Goal: Complete Application Form: Complete application form

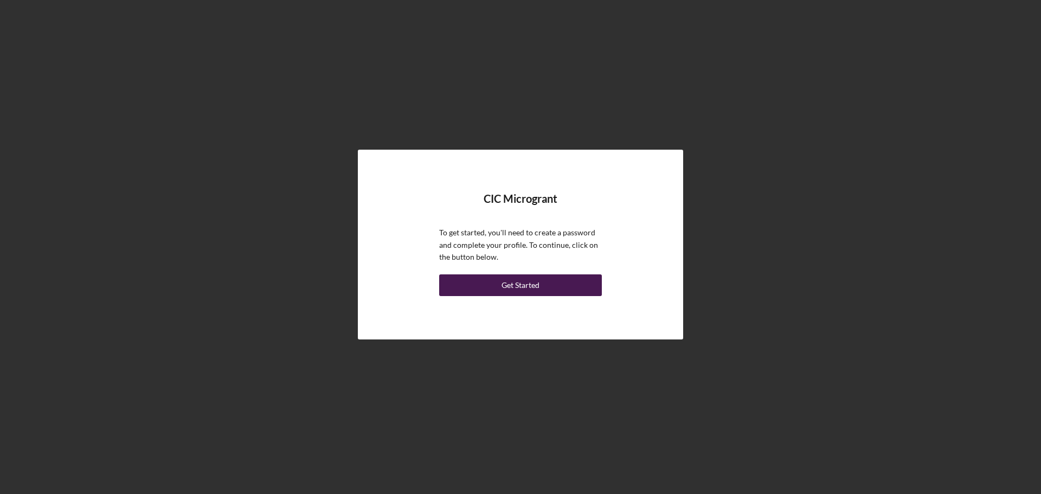
click at [474, 281] on button "Get Started" at bounding box center [520, 285] width 163 height 22
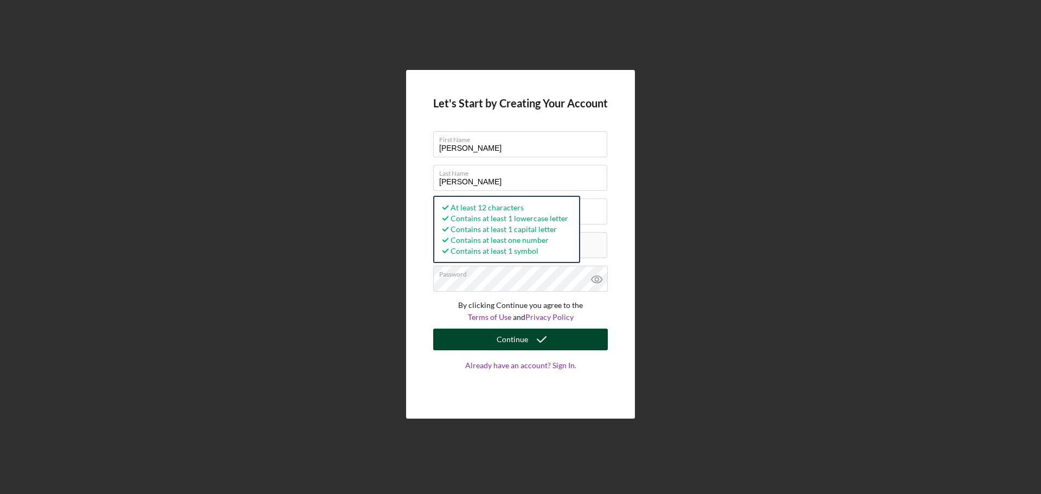
click at [534, 342] on icon "submit" at bounding box center [541, 339] width 27 height 27
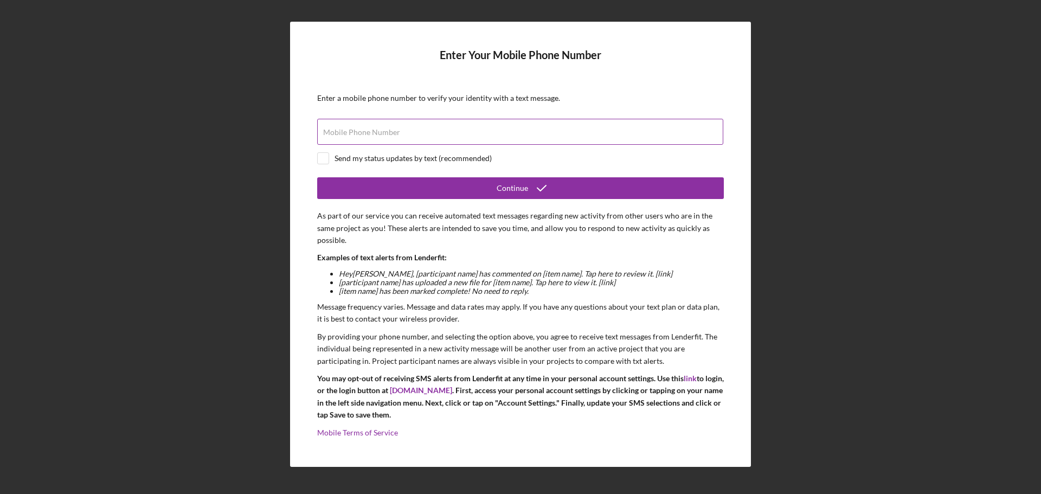
click at [432, 133] on input "Mobile Phone Number" at bounding box center [520, 132] width 406 height 26
type input "[PHONE_NUMBER]"
click at [321, 158] on input "checkbox" at bounding box center [323, 158] width 11 height 11
checkbox input "true"
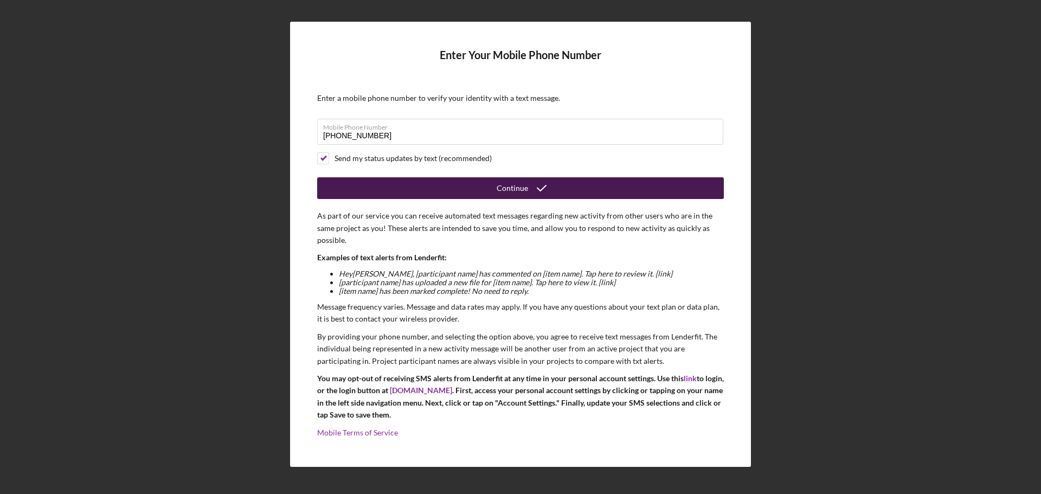
click at [400, 184] on button "Continue" at bounding box center [520, 188] width 407 height 22
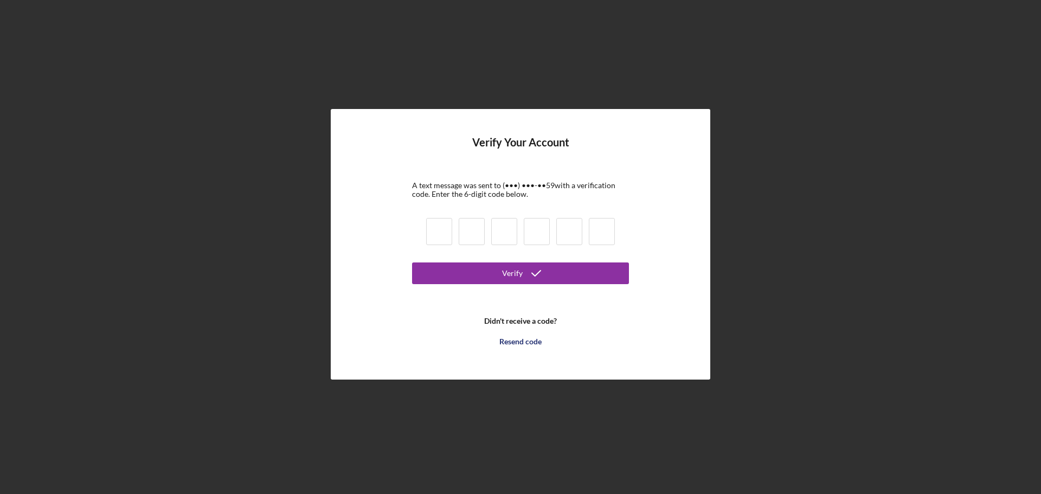
click at [441, 234] on input at bounding box center [439, 231] width 26 height 27
type input "8"
type input "5"
type input "4"
type input "3"
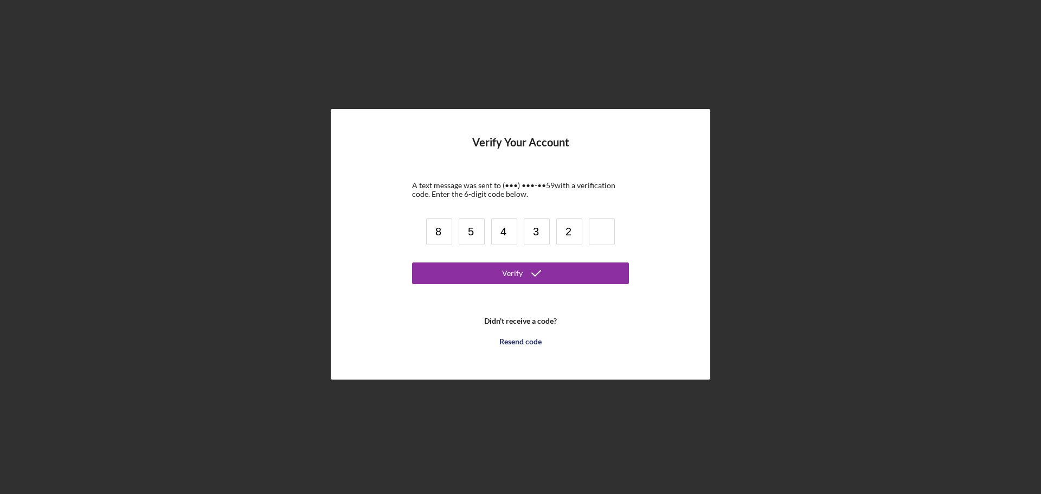
type input "2"
type input "6"
click at [482, 269] on button "Verify" at bounding box center [520, 273] width 217 height 22
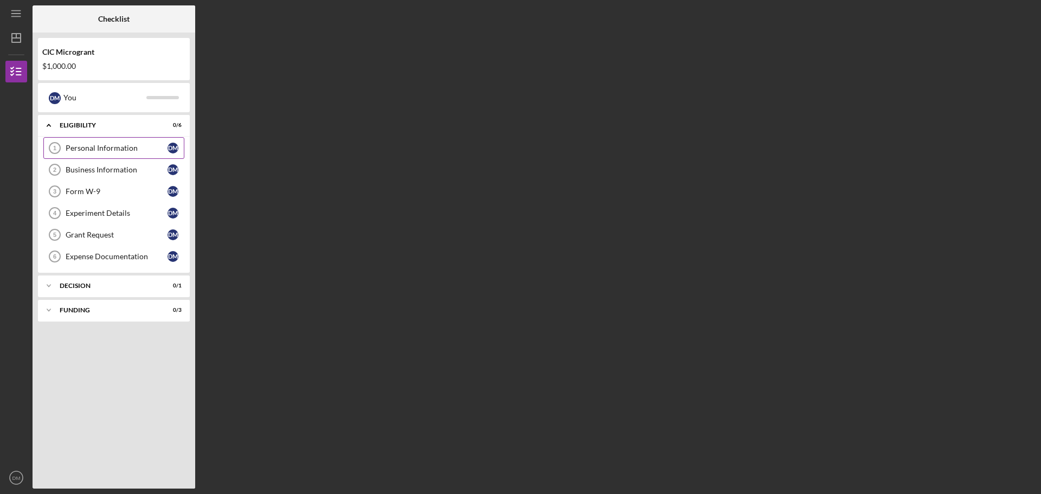
click at [111, 151] on div "Personal Information" at bounding box center [117, 148] width 102 height 9
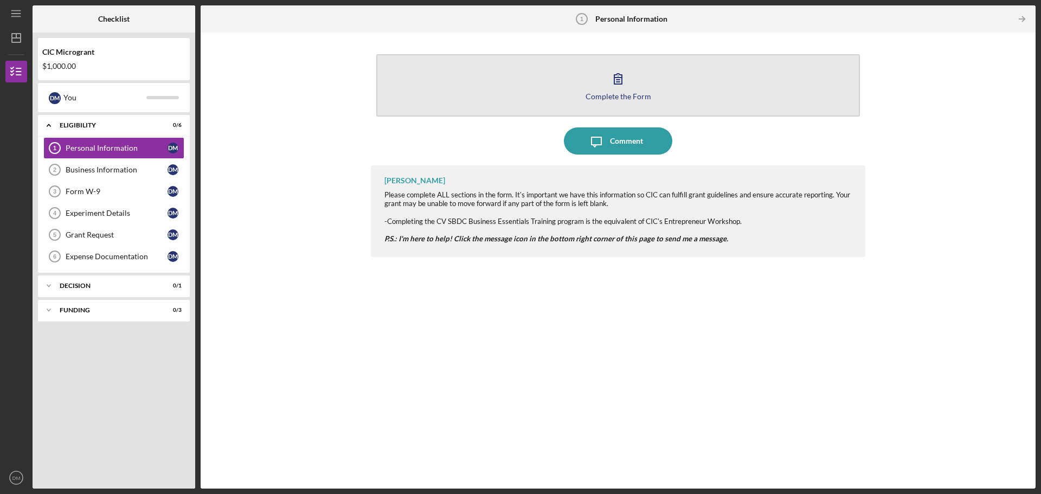
click at [625, 84] on icon "button" at bounding box center [618, 78] width 27 height 27
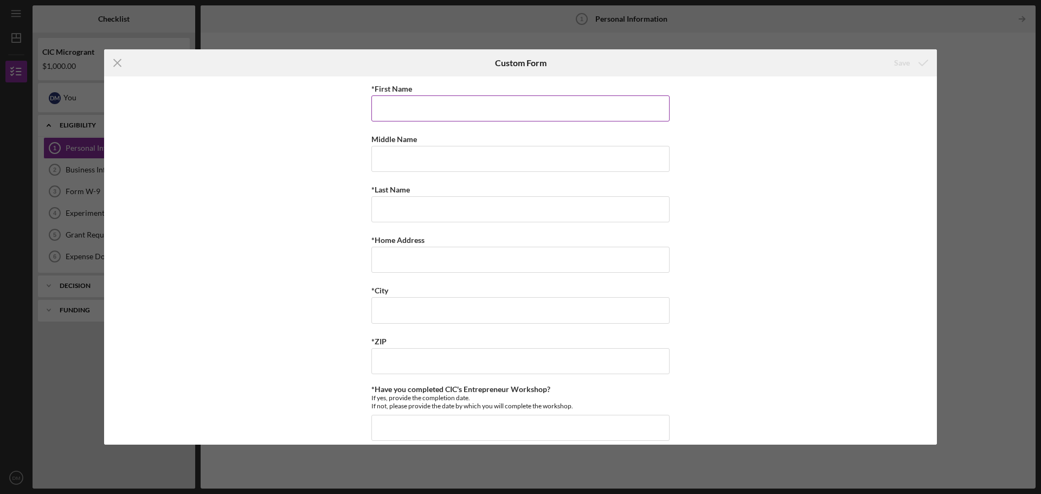
click at [495, 99] on input "*First Name" at bounding box center [520, 108] width 298 height 26
type input "[PERSON_NAME]"
type input "[GEOGRAPHIC_DATA]"
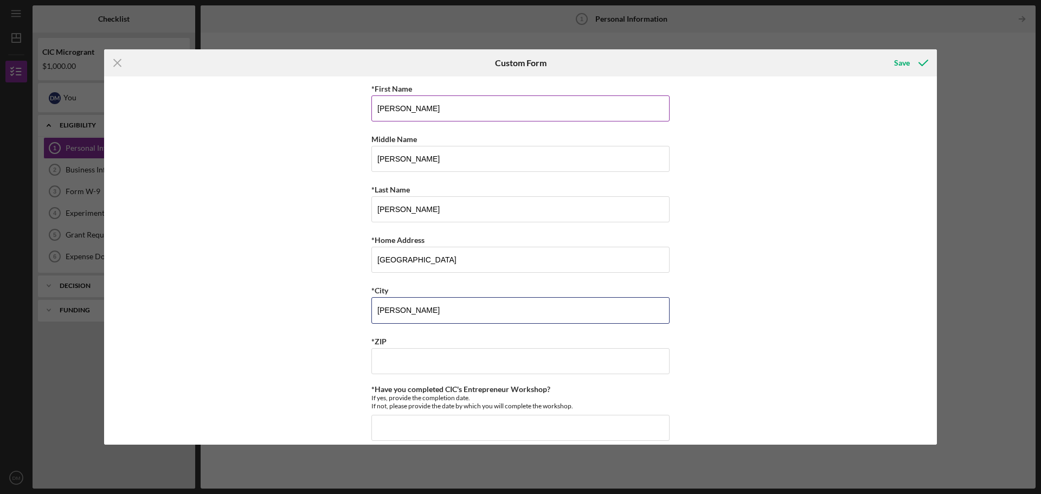
type input "[PERSON_NAME]"
type input "23093"
click at [492, 425] on input "*Have you completed CIC's Entrepreneur Workshop?" at bounding box center [520, 428] width 298 height 26
type input "Yes"
click at [938, 439] on div "Icon/Menu Close Custom Form Save *First Name [PERSON_NAME] Middle Name [PERSON_…" at bounding box center [520, 247] width 1041 height 494
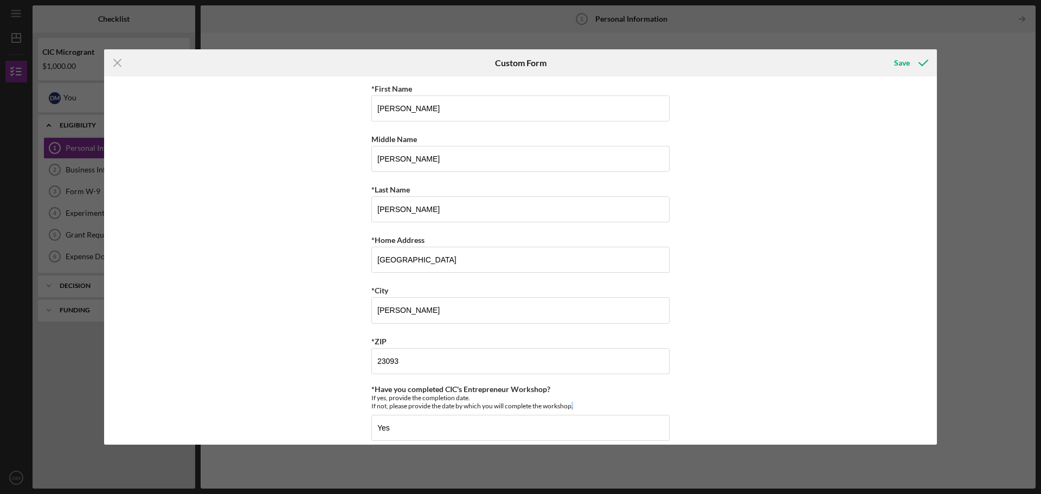
click at [938, 439] on div "Icon/Menu Close Custom Form Save *First Name [PERSON_NAME] Middle Name [PERSON_…" at bounding box center [520, 247] width 1041 height 494
click at [902, 67] on div "Save" at bounding box center [902, 63] width 16 height 22
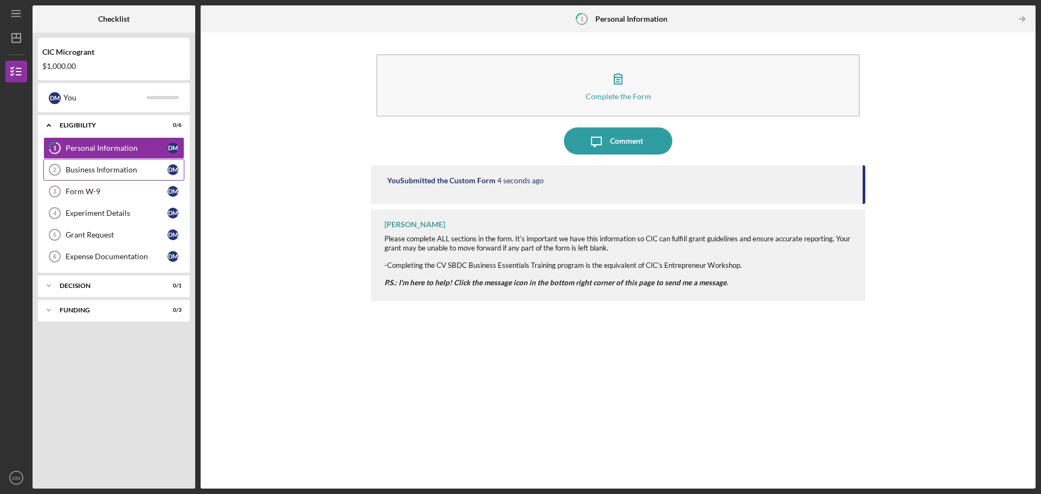
click at [134, 170] on div "Business Information" at bounding box center [117, 169] width 102 height 9
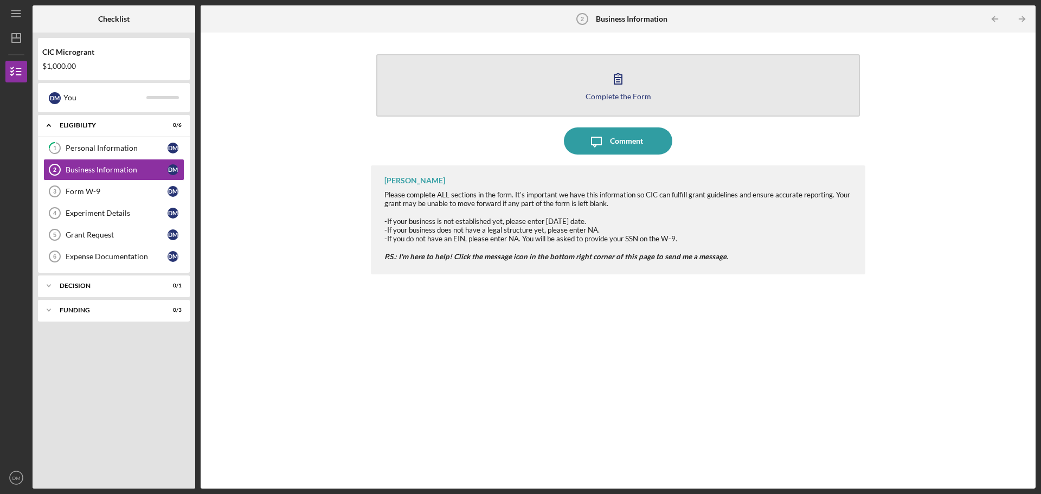
click at [609, 95] on div "Complete the Form" at bounding box center [619, 96] width 66 height 8
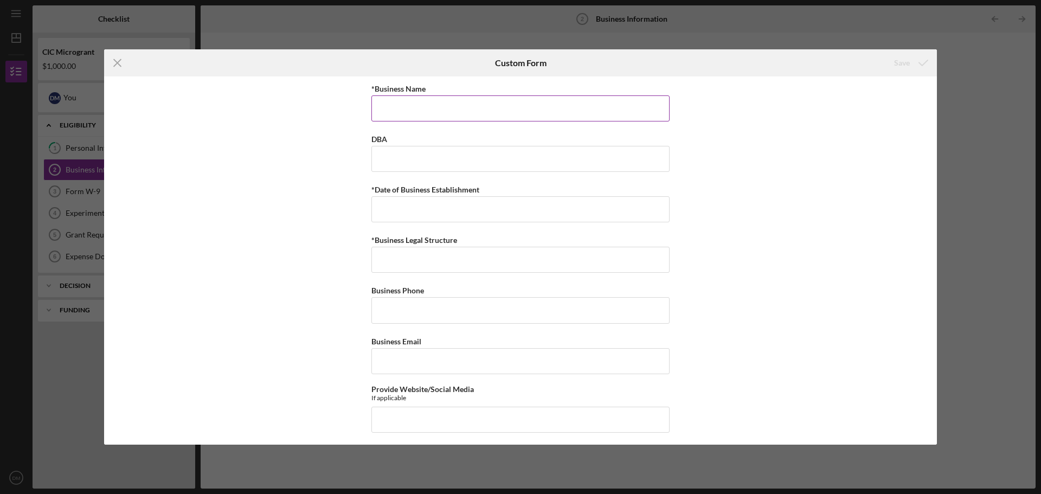
click at [402, 113] on input "*Business Name" at bounding box center [520, 108] width 298 height 26
type input "[PERSON_NAME] Bookkeeping Services"
click at [384, 163] on input "DBA" at bounding box center [520, 159] width 298 height 26
click at [415, 312] on input "Business Phone" at bounding box center [520, 310] width 298 height 26
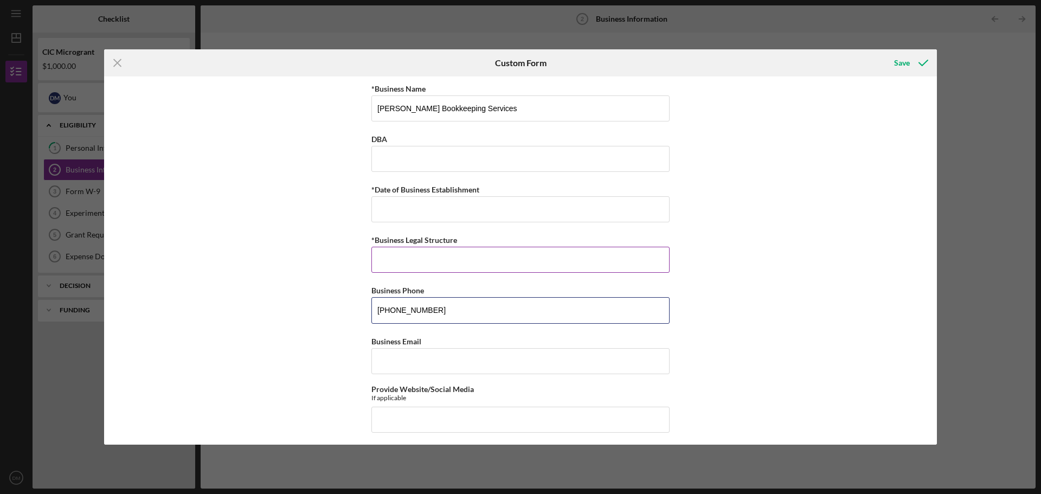
type input "[PHONE_NUMBER]"
click at [399, 269] on input "*Business Legal Structure" at bounding box center [520, 260] width 298 height 26
type input "Sole Propierts"
drag, startPoint x: 387, startPoint y: 261, endPoint x: 346, endPoint y: 263, distance: 40.2
click at [346, 263] on div "*Business Name [PERSON_NAME] Bookkeeping Services DBA *Date of Business Establi…" at bounding box center [520, 260] width 833 height 368
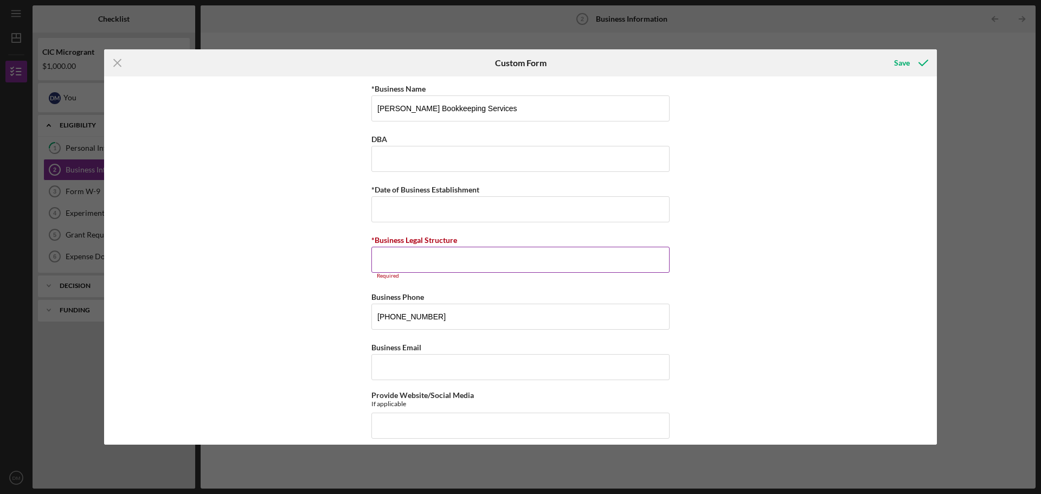
paste input "sole proprietorship"
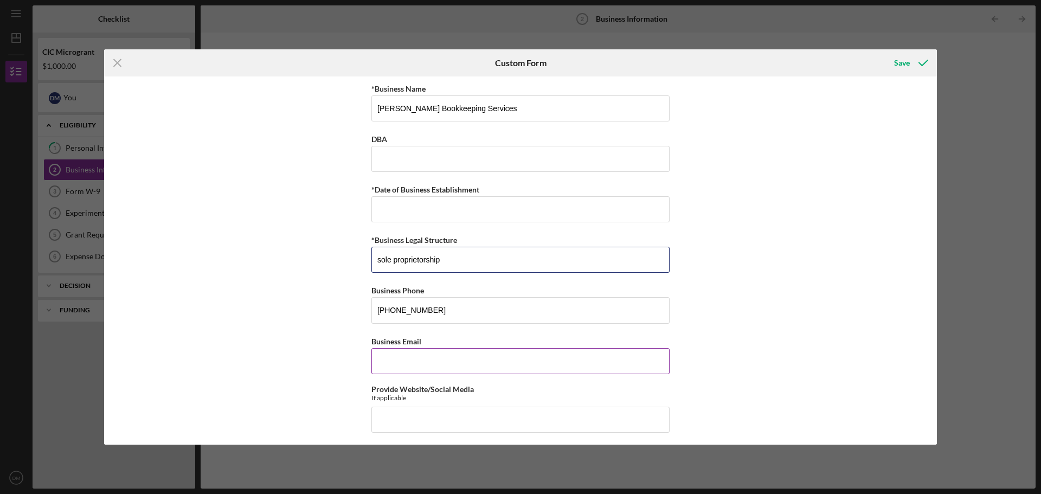
type input "sole proprietorship"
click at [399, 367] on input "Business Email" at bounding box center [520, 361] width 298 height 26
type input "[EMAIL_ADDRESS][DOMAIN_NAME]"
drag, startPoint x: 493, startPoint y: 107, endPoint x: 356, endPoint y: 114, distance: 136.8
click at [356, 114] on div "*Business Name [PERSON_NAME] Bookkeeping Services DBA *Date of Business Establi…" at bounding box center [520, 260] width 833 height 368
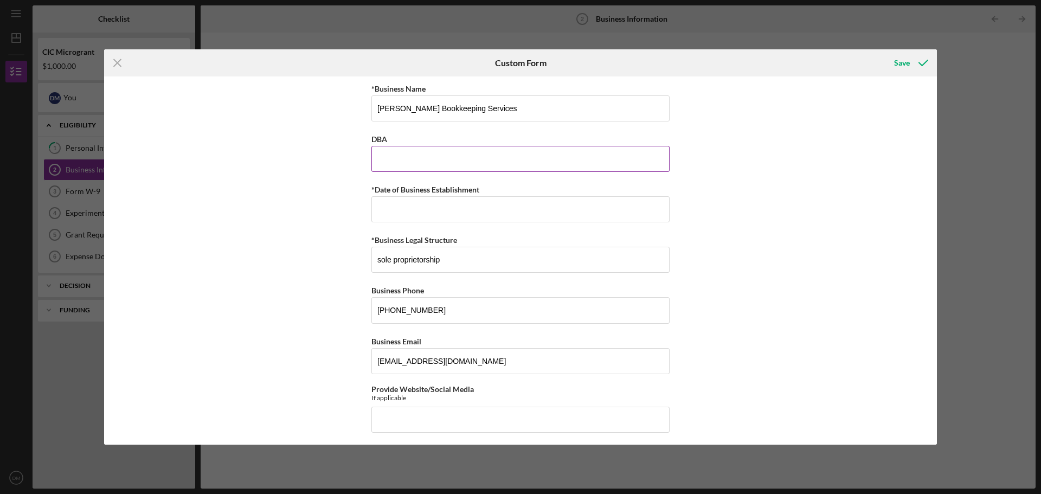
click at [403, 163] on input "DBA" at bounding box center [520, 159] width 298 height 26
paste input "[PERSON_NAME] Bookkeeping Services"
type input "[PERSON_NAME] Bookkeeping Services"
click at [908, 63] on div "Save" at bounding box center [902, 63] width 16 height 22
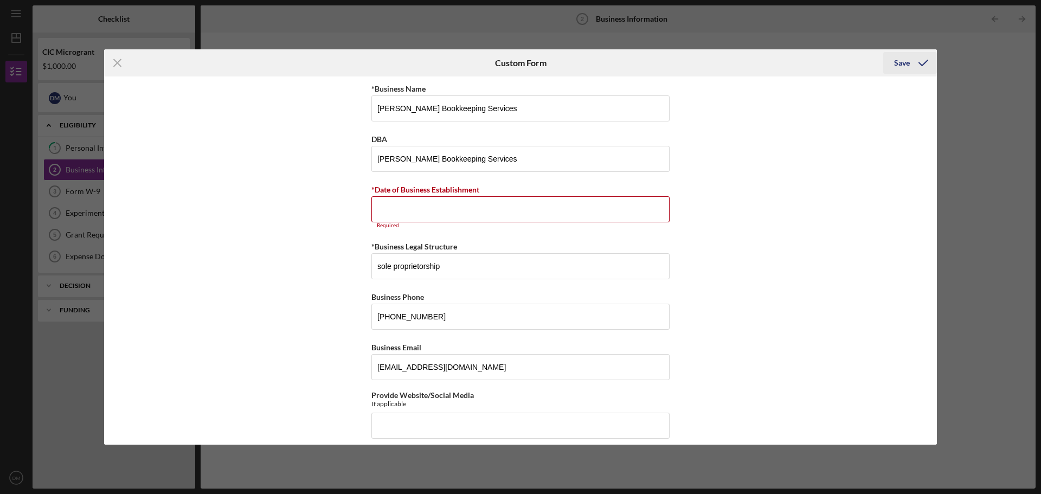
scroll to position [106, 0]
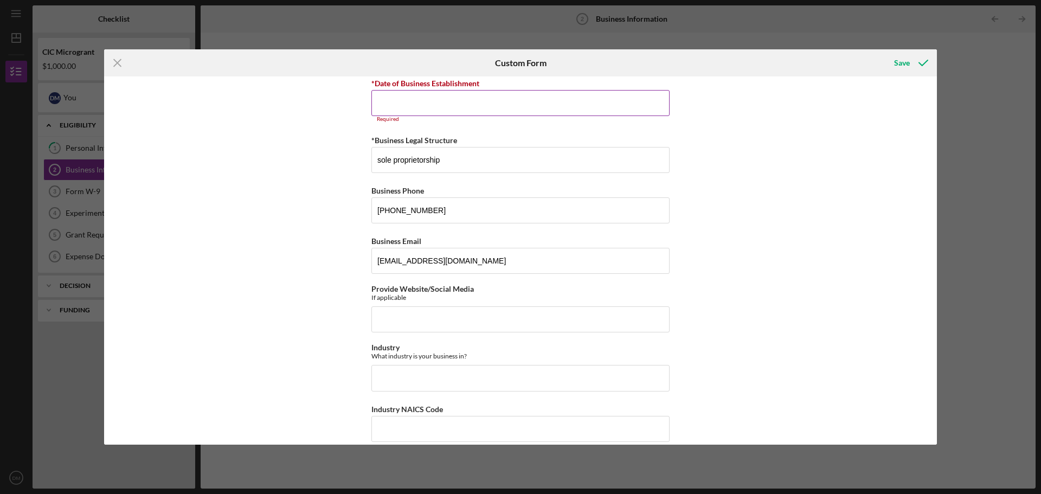
click at [423, 101] on input "*Date of Business Establishment" at bounding box center [520, 103] width 298 height 26
type input "0m/dd/yyyy"
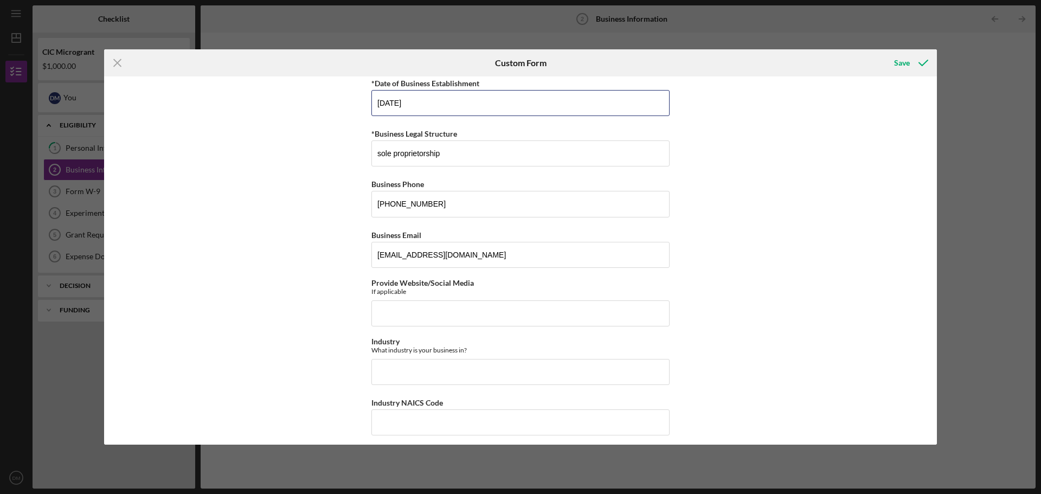
type input "[DATE]"
click at [410, 423] on input "Industry NAICS Code" at bounding box center [520, 422] width 298 height 26
type input "5,412"
click at [403, 373] on input "Industry" at bounding box center [520, 372] width 298 height 26
type input "Financial Services"
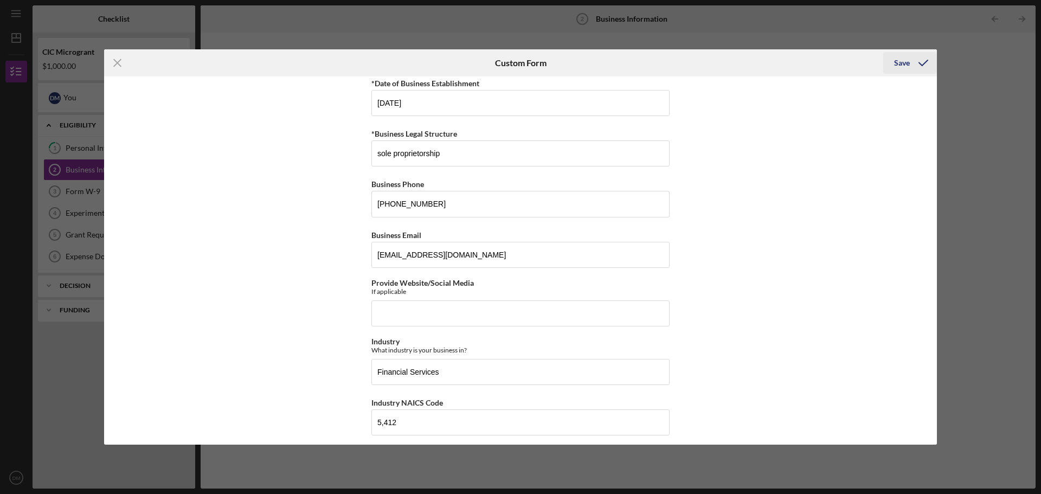
click at [904, 65] on div "Save" at bounding box center [902, 63] width 16 height 22
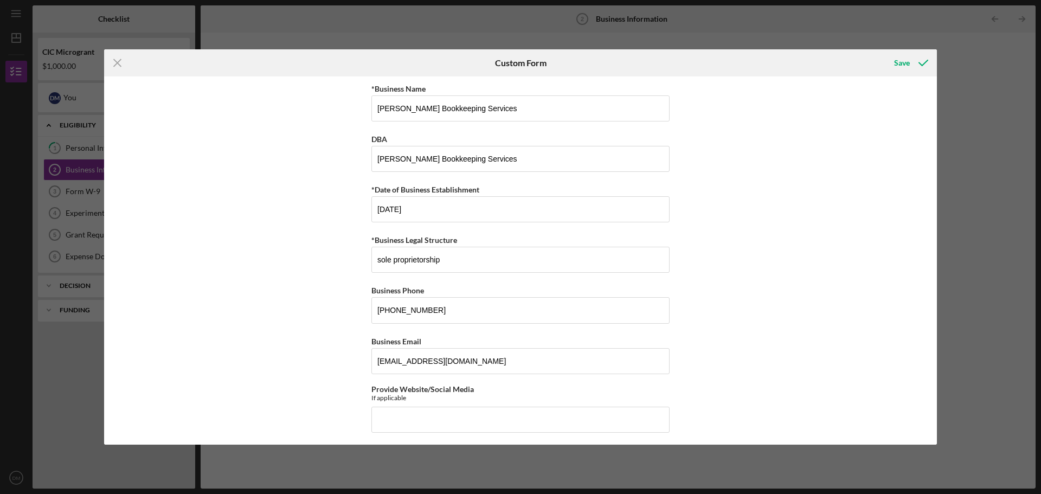
scroll to position [322, 0]
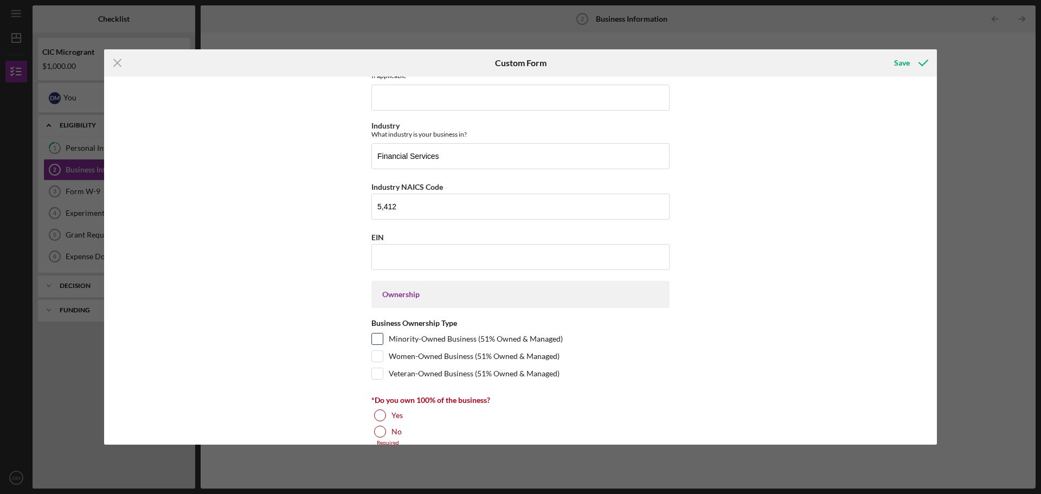
click at [377, 341] on input "Minority-Owned Business (51% Owned & Managed)" at bounding box center [377, 338] width 11 height 11
checkbox input "true"
click at [383, 413] on div at bounding box center [380, 415] width 12 height 12
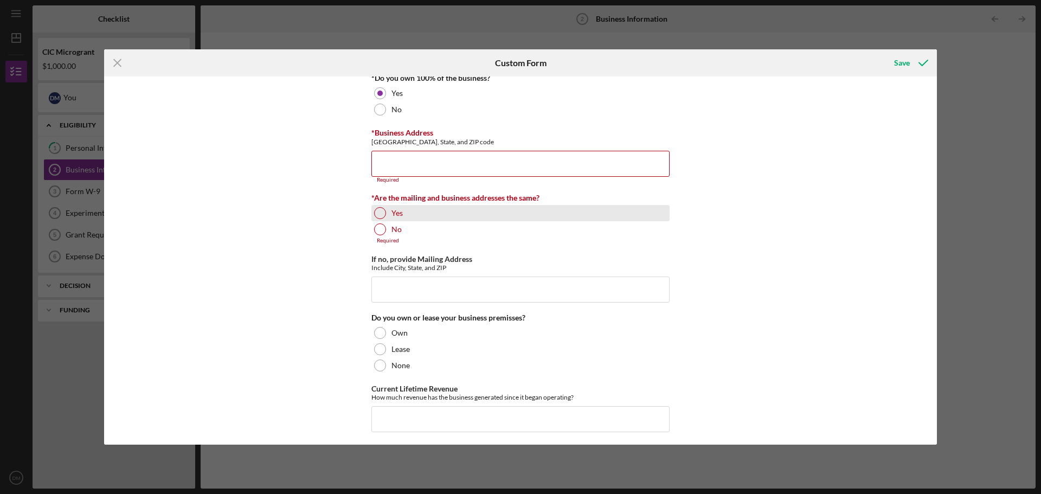
click at [380, 213] on div at bounding box center [380, 213] width 12 height 12
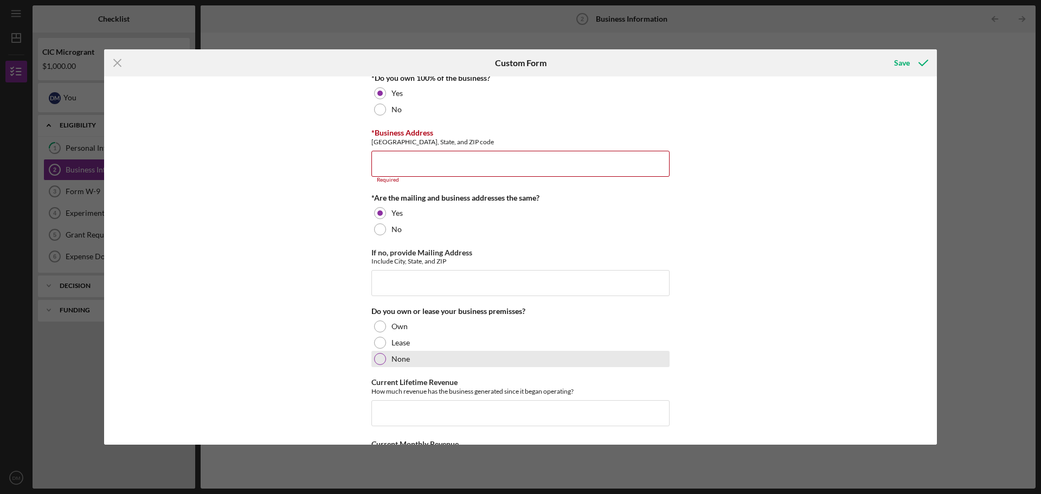
click at [378, 357] on div at bounding box center [380, 359] width 12 height 12
click at [402, 416] on input "Current Lifetime Revenue" at bounding box center [520, 413] width 298 height 26
type input "36,000"
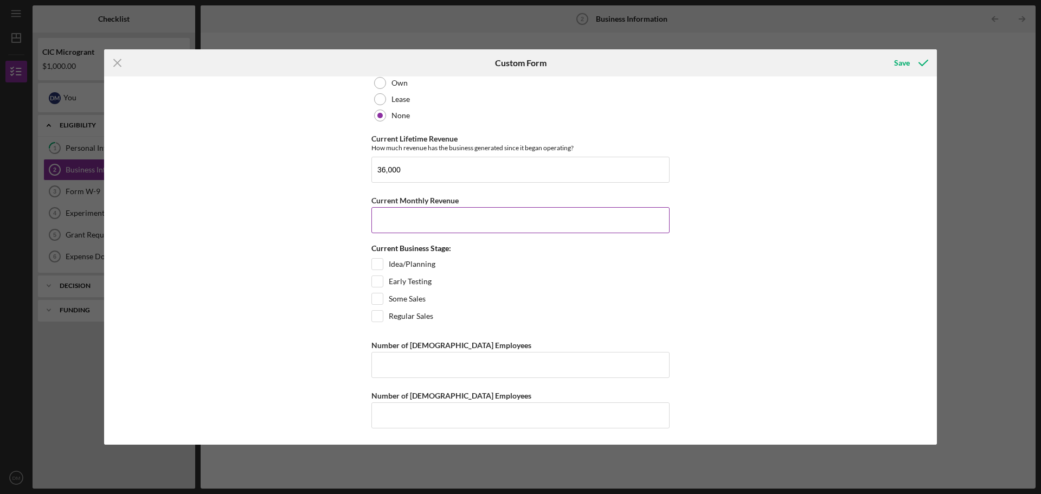
click at [404, 217] on input "Current Monthly Revenue" at bounding box center [520, 220] width 298 height 26
type input "1,000"
click at [380, 300] on input "Some Sales" at bounding box center [377, 298] width 11 height 11
checkbox input "true"
click at [419, 368] on input "Number of [DEMOGRAPHIC_DATA] Employees" at bounding box center [520, 365] width 298 height 26
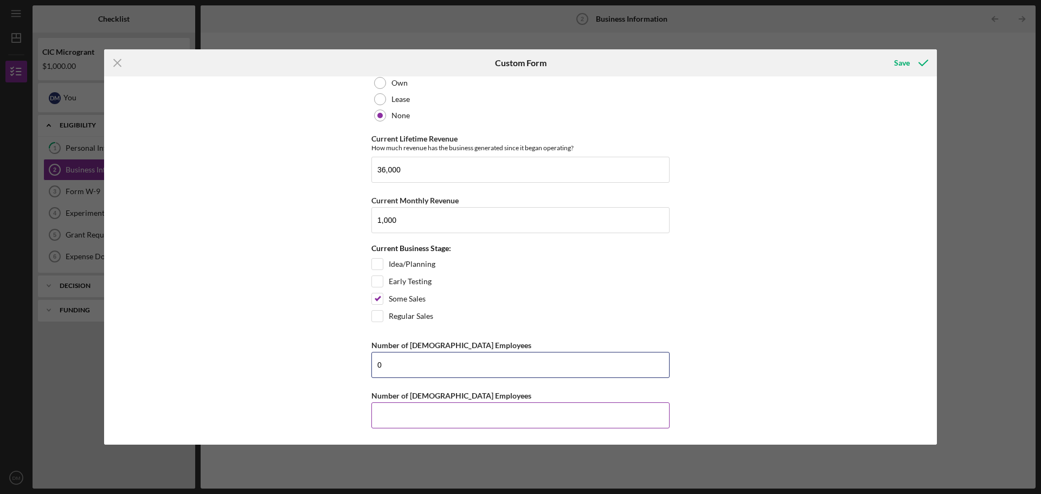
type input "0"
click at [406, 413] on input "Number of [DEMOGRAPHIC_DATA] Employees" at bounding box center [520, 415] width 298 height 26
type input "0"
click at [933, 421] on div "*Business Name [PERSON_NAME] Bookkeeping Services DBA [PERSON_NAME] Bookkeeping…" at bounding box center [520, 260] width 833 height 368
click at [933, 431] on div "*Business Name [PERSON_NAME] Bookkeeping Services DBA [PERSON_NAME] Bookkeeping…" at bounding box center [520, 260] width 833 height 368
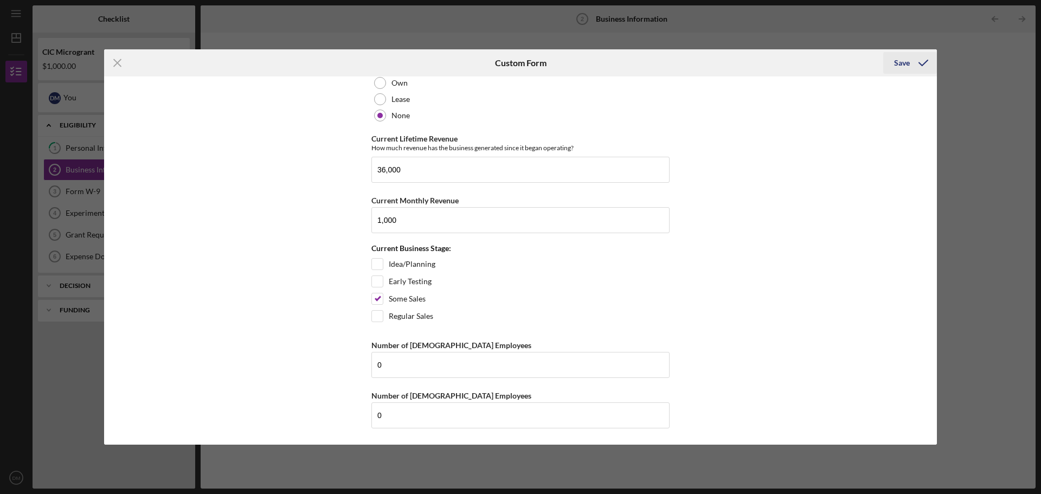
click at [904, 61] on div "Save" at bounding box center [902, 63] width 16 height 22
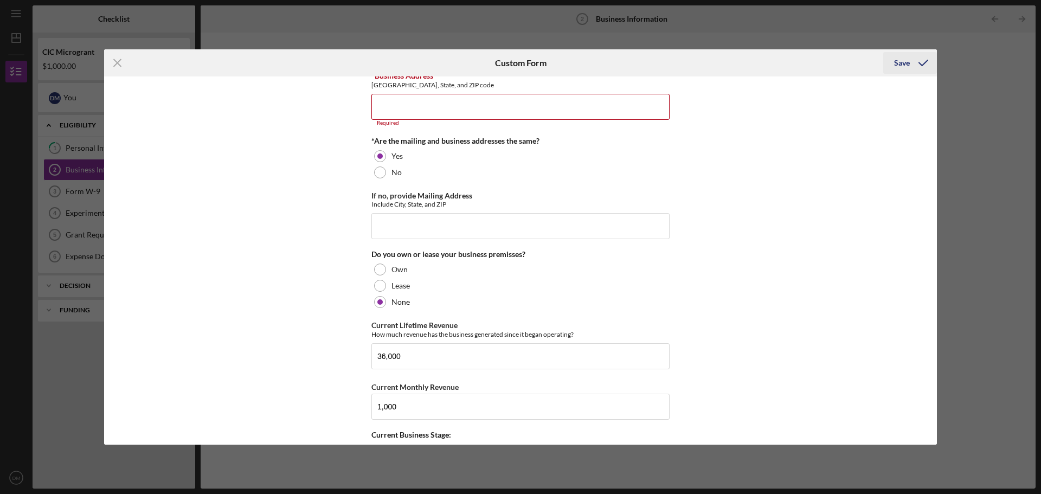
scroll to position [696, 0]
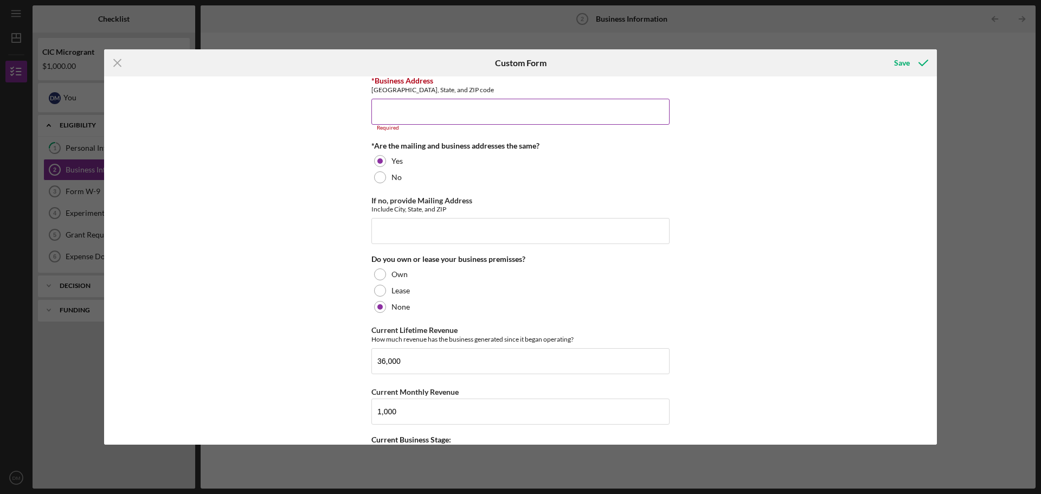
click at [401, 107] on input "*Business Address" at bounding box center [520, 112] width 298 height 26
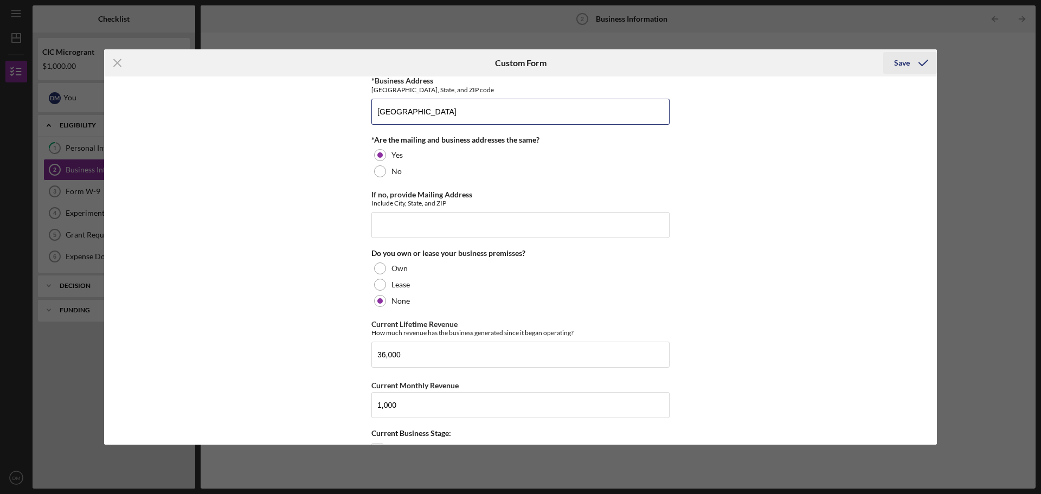
type input "[GEOGRAPHIC_DATA]"
click at [896, 65] on div "Save" at bounding box center [902, 63] width 16 height 22
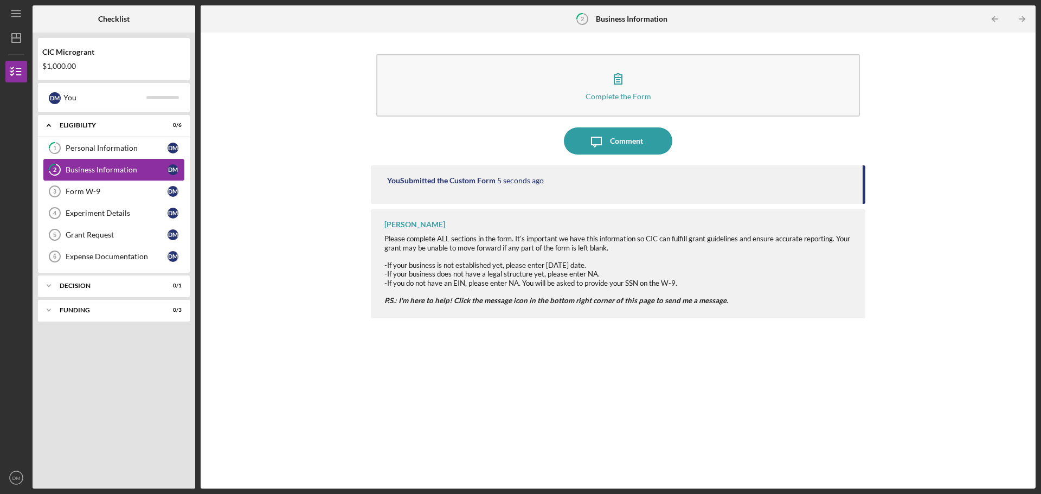
click at [101, 165] on div "Business Information" at bounding box center [117, 169] width 102 height 9
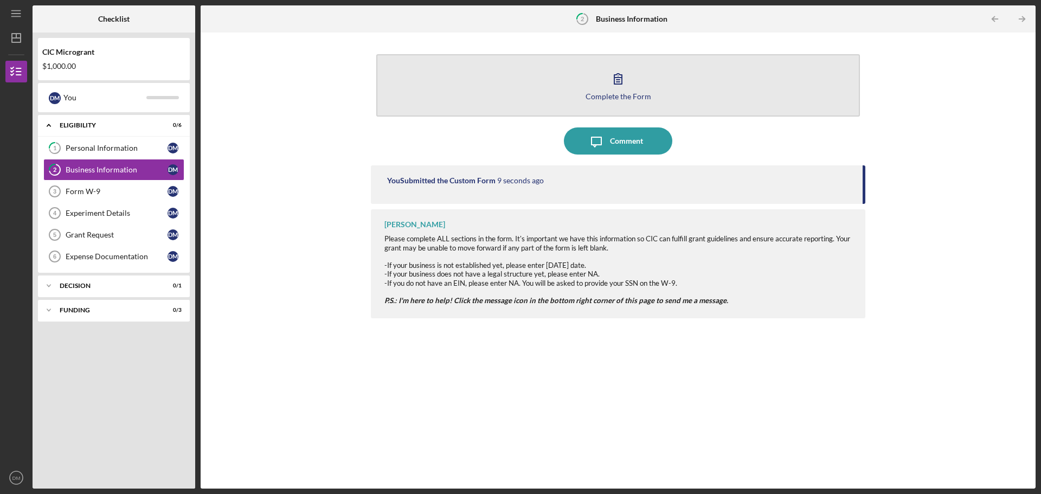
click at [616, 91] on icon "button" at bounding box center [618, 78] width 27 height 27
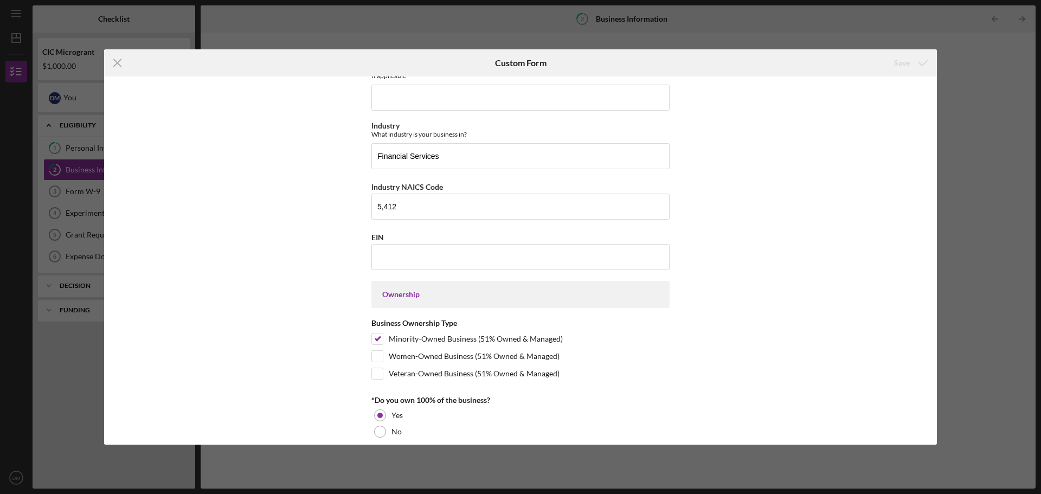
scroll to position [644, 0]
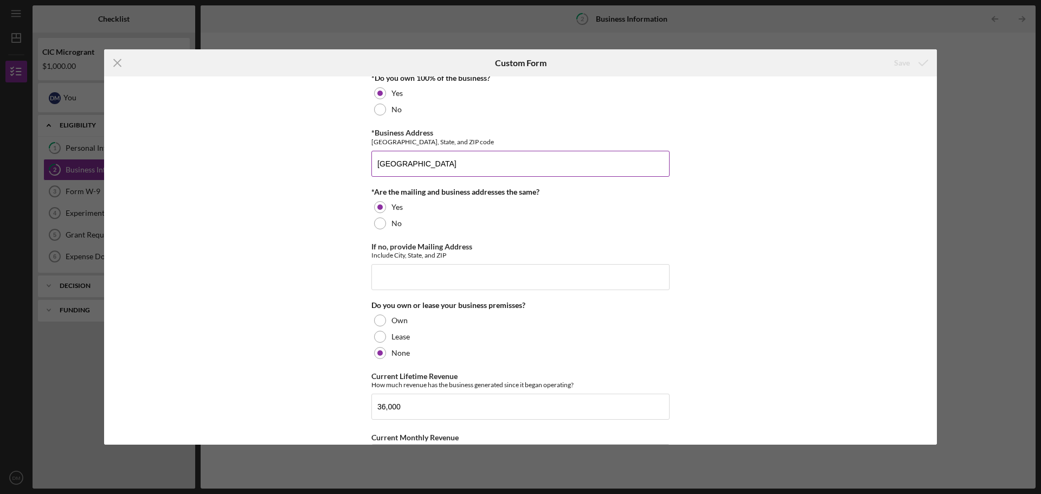
click at [481, 160] on input "[GEOGRAPHIC_DATA]" at bounding box center [520, 164] width 298 height 26
type input "[GEOGRAPHIC_DATA][PERSON_NAME] 23093"
click at [895, 67] on div "Save" at bounding box center [902, 63] width 16 height 22
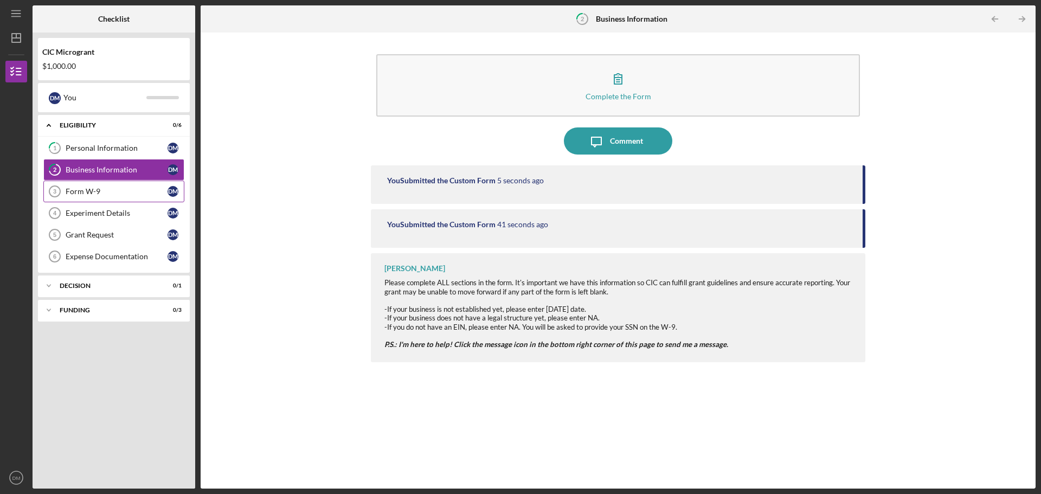
click at [100, 185] on link "Form W-9 3 Form W-9 [PERSON_NAME]" at bounding box center [113, 192] width 141 height 22
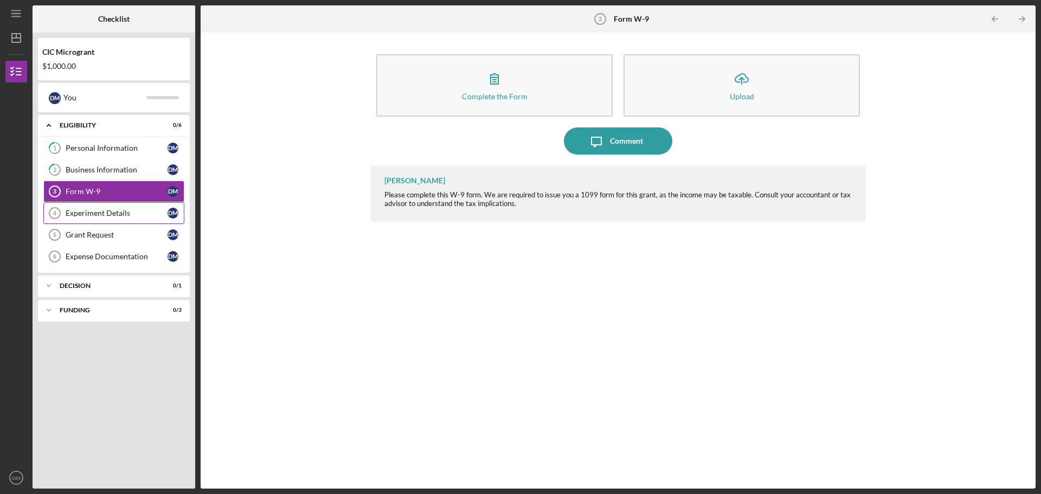
click at [101, 214] on div "Experiment Details" at bounding box center [117, 213] width 102 height 9
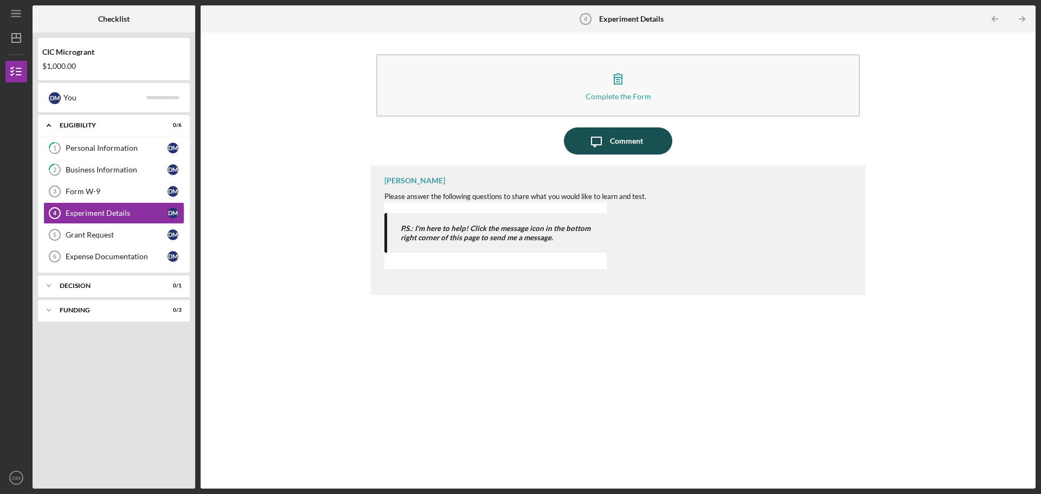
click at [620, 139] on div "Comment" at bounding box center [626, 140] width 33 height 27
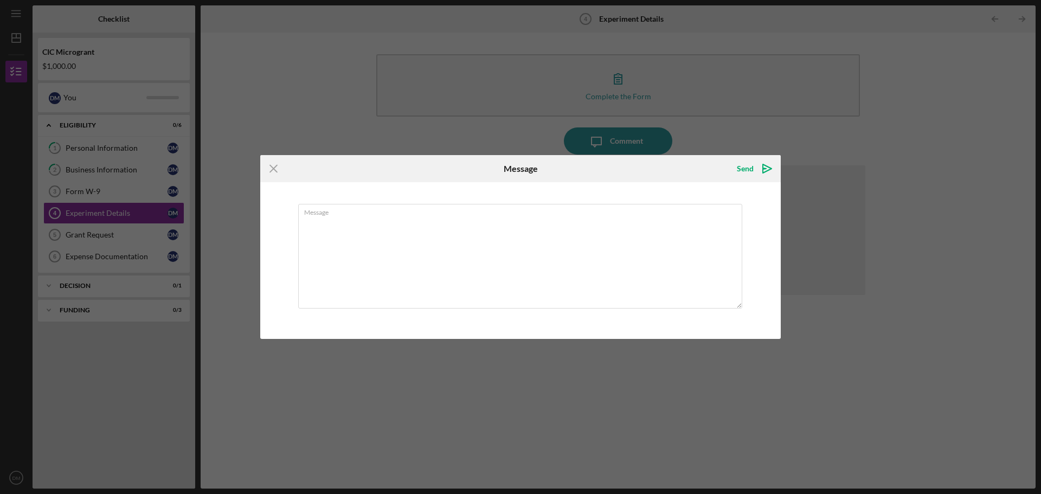
click at [762, 127] on div "Icon/Menu Close Message Send Icon/icon-invite-send Message Cancel Send Icon/ico…" at bounding box center [520, 247] width 1041 height 494
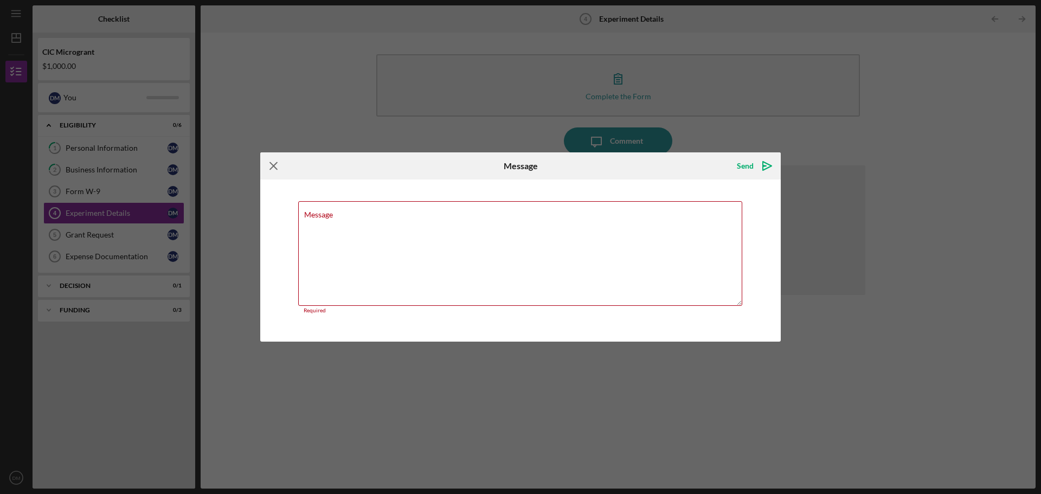
click at [272, 167] on line at bounding box center [273, 165] width 7 height 7
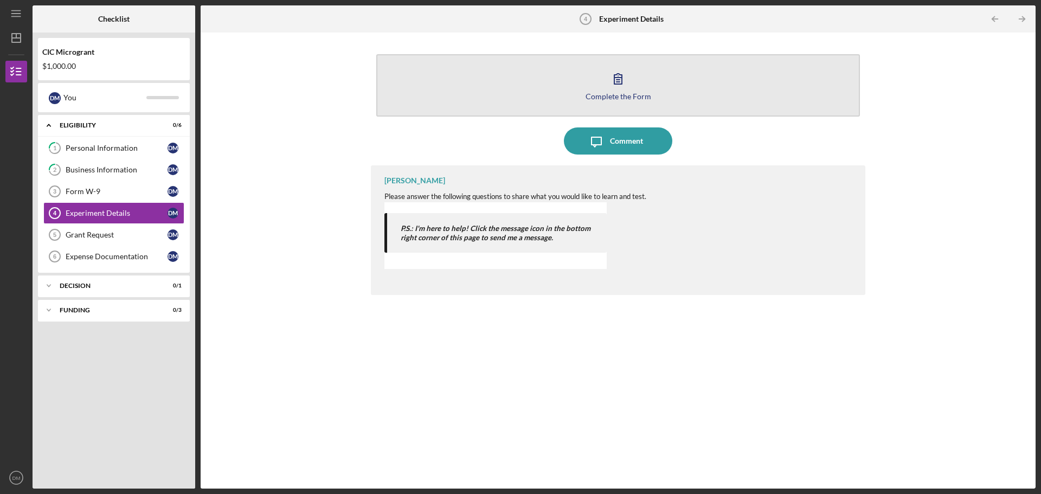
click at [620, 82] on icon "button" at bounding box center [618, 79] width 8 height 10
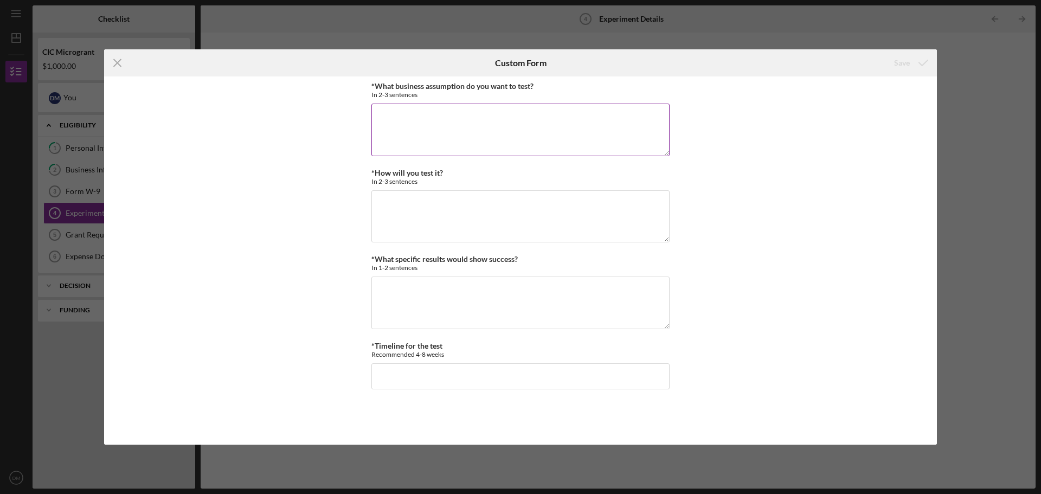
click at [447, 121] on textarea "*What business assumption do you want to test?" at bounding box center [520, 130] width 298 height 52
drag, startPoint x: 522, startPoint y: 118, endPoint x: 543, endPoint y: 117, distance: 21.2
click at [543, 117] on textarea "Marketing-Developing a marketing plan to attack new clients." at bounding box center [520, 130] width 298 height 52
click at [598, 115] on textarea "Marketing-Developing a marketing plan to attract new clients." at bounding box center [520, 130] width 298 height 52
type textarea "Marketing-Developing a marketing plan to attract new clients."
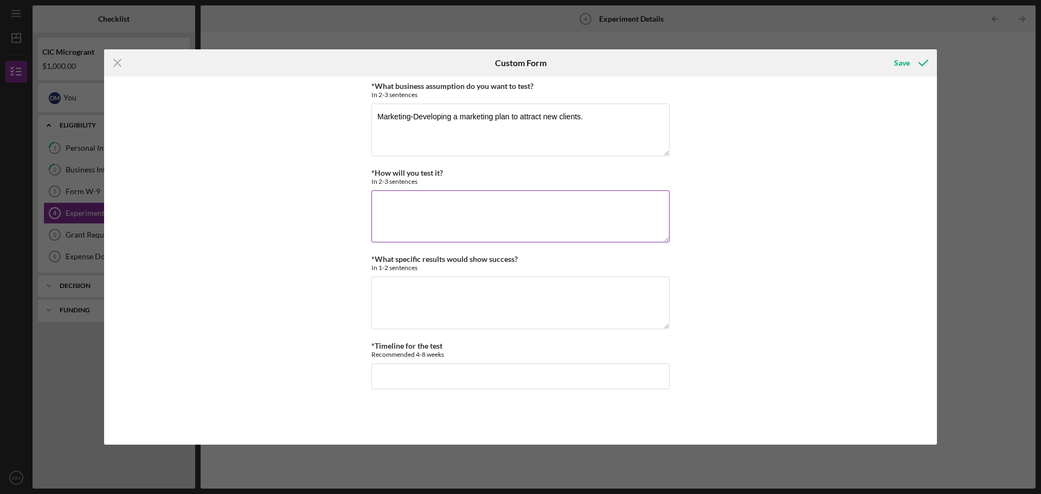
click at [429, 216] on textarea "*How will you test it?" at bounding box center [520, 216] width 298 height 52
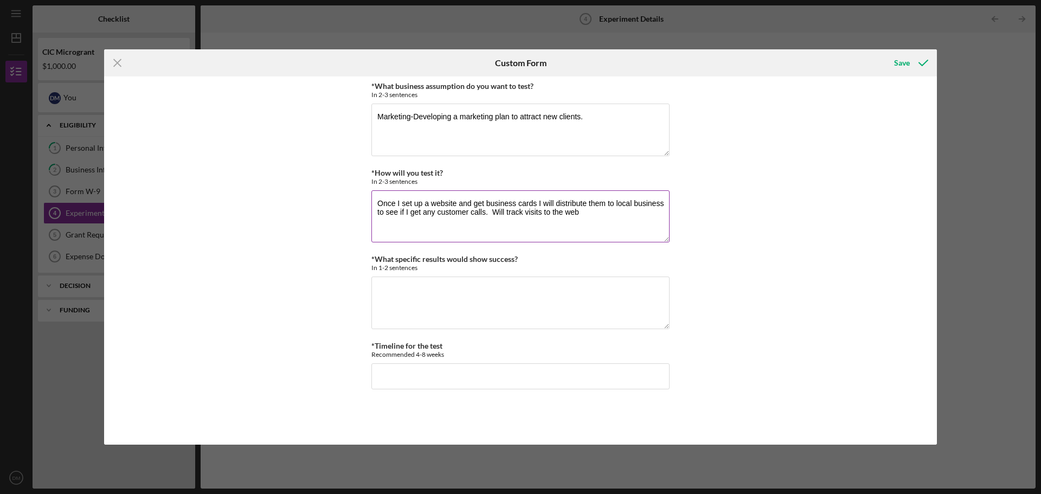
click at [453, 201] on textarea "Once I set up a website and get business cards I will distribute them to local …" at bounding box center [520, 216] width 298 height 52
click at [598, 217] on textarea "Once I set up a website and get business cards I will distribute them to local …" at bounding box center [520, 216] width 298 height 52
type textarea "Once I set up a website and get business cards I will distribute them to local …"
click at [439, 293] on textarea "*What specific results would show success?" at bounding box center [520, 303] width 298 height 52
click at [415, 370] on input "*Timeline for the test" at bounding box center [520, 376] width 298 height 26
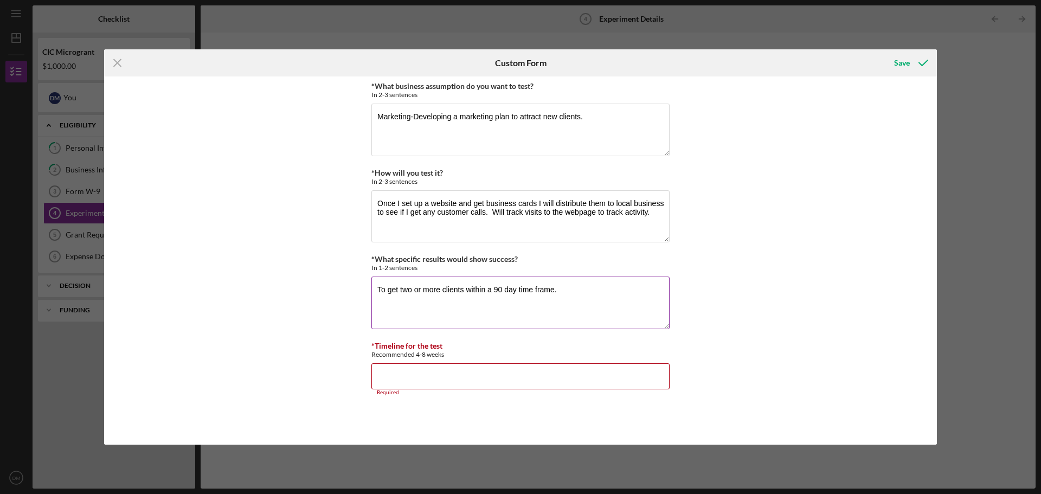
click at [470, 287] on textarea "To get two or more clients within a 90 day time frame." at bounding box center [520, 303] width 298 height 52
drag, startPoint x: 467, startPoint y: 291, endPoint x: 584, endPoint y: 296, distance: 116.7
click at [584, 296] on textarea "To get two or more clients within a 90 day time frame." at bounding box center [520, 303] width 298 height 52
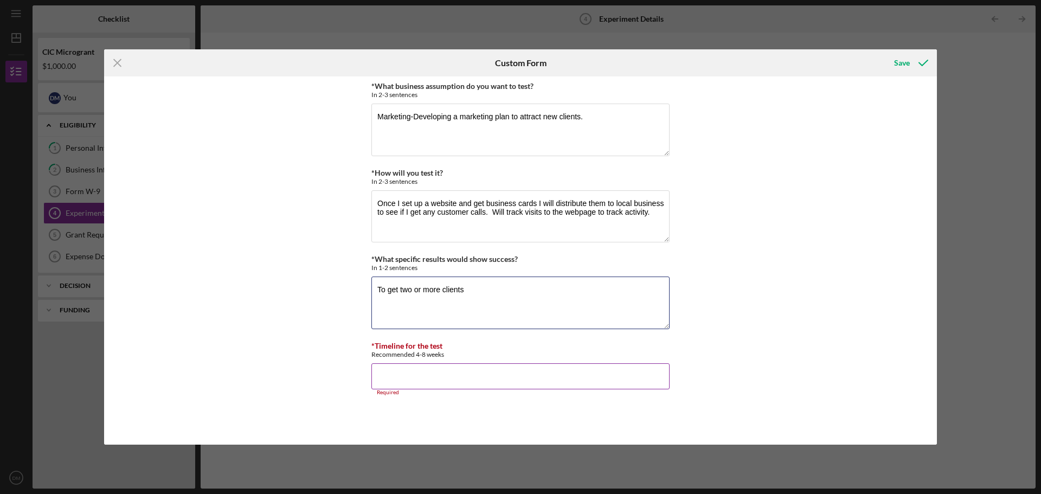
type textarea "To get two or more clients"
click at [496, 364] on input "*Timeline for the test" at bounding box center [520, 376] width 298 height 26
type input "90 days"
click at [903, 63] on div "Save" at bounding box center [902, 63] width 16 height 22
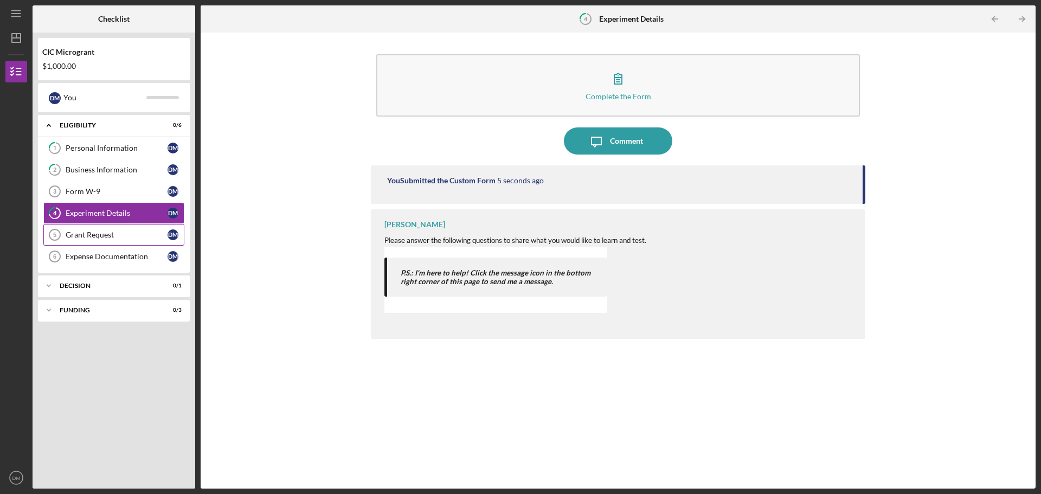
click at [102, 235] on div "Grant Request" at bounding box center [117, 234] width 102 height 9
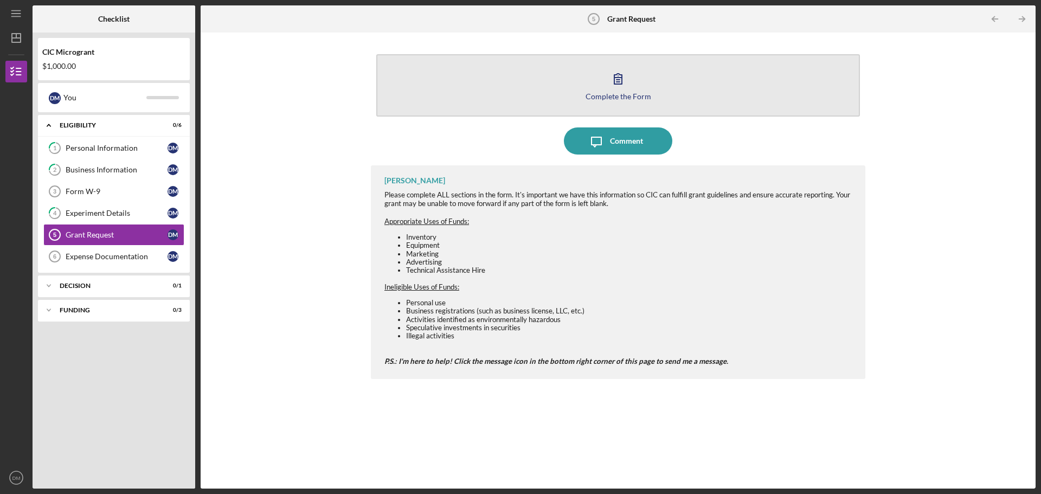
click at [621, 81] on icon "button" at bounding box center [618, 78] width 27 height 27
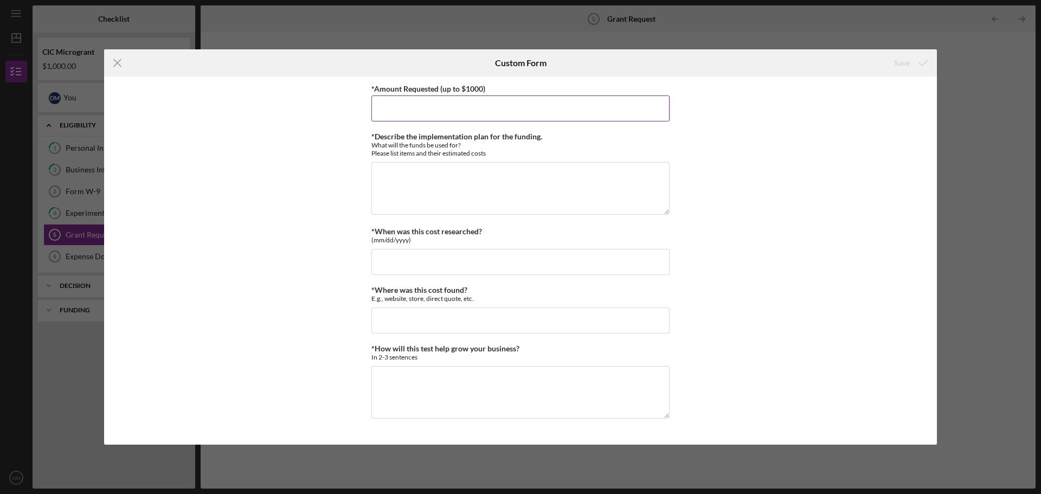
click at [472, 117] on input "*Amount Requested (up to $1000)" at bounding box center [520, 108] width 298 height 26
type input "1000.00"
click at [416, 171] on textarea "*Describe the implementation plan for the funding." at bounding box center [520, 188] width 298 height 52
type textarea "B"
type textarea "p"
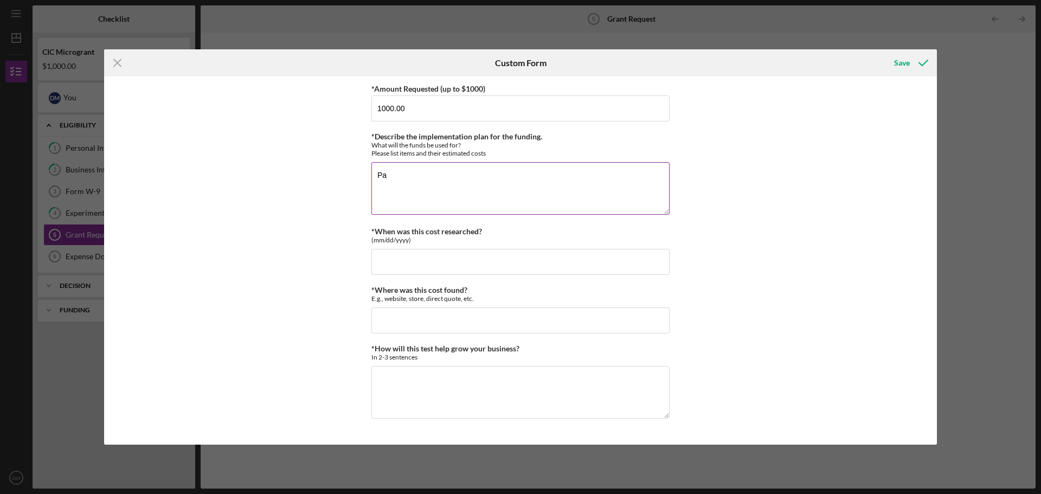
type textarea "P"
type textarea "t"
drag, startPoint x: 460, startPoint y: 181, endPoint x: 408, endPoint y: 181, distance: 52.1
click at [408, 181] on textarea "To help pay someone to help design/build/create a website for my business." at bounding box center [520, 188] width 298 height 52
click at [636, 170] on textarea "To help pay someone to help design/build/create a website for my business." at bounding box center [520, 188] width 298 height 52
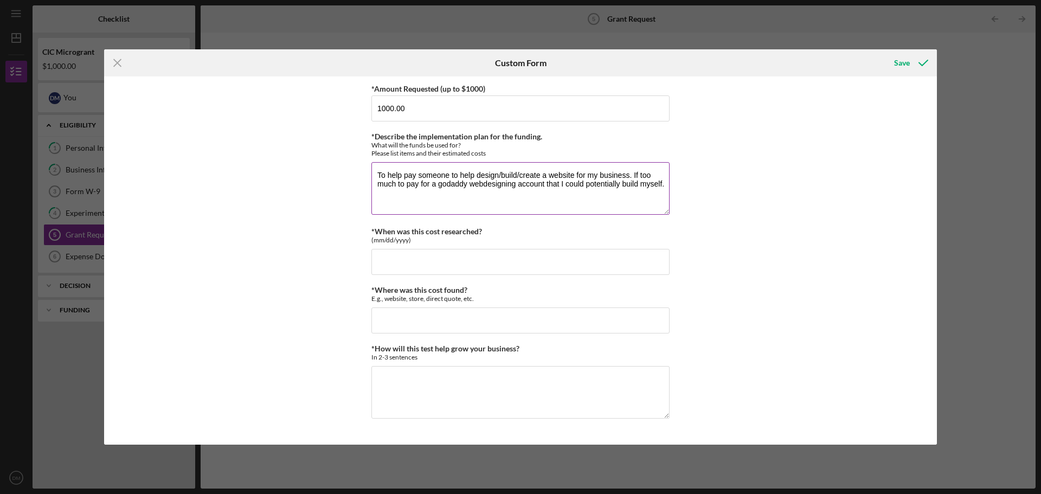
click at [478, 185] on textarea "To help pay someone to help design/build/create a website for my business. If t…" at bounding box center [520, 188] width 298 height 52
click at [489, 186] on textarea "To help pay someone to help design/build/create a website for my business. If t…" at bounding box center [520, 188] width 298 height 52
click at [379, 195] on textarea "To help pay someone to help design/build/create a website for my business. If t…" at bounding box center [520, 188] width 298 height 52
click at [668, 185] on textarea "To help pay someone to help design/build/create a website for my business. If t…" at bounding box center [520, 188] width 298 height 52
type textarea "To help pay someone to help design/build/create a website for my business. If t…"
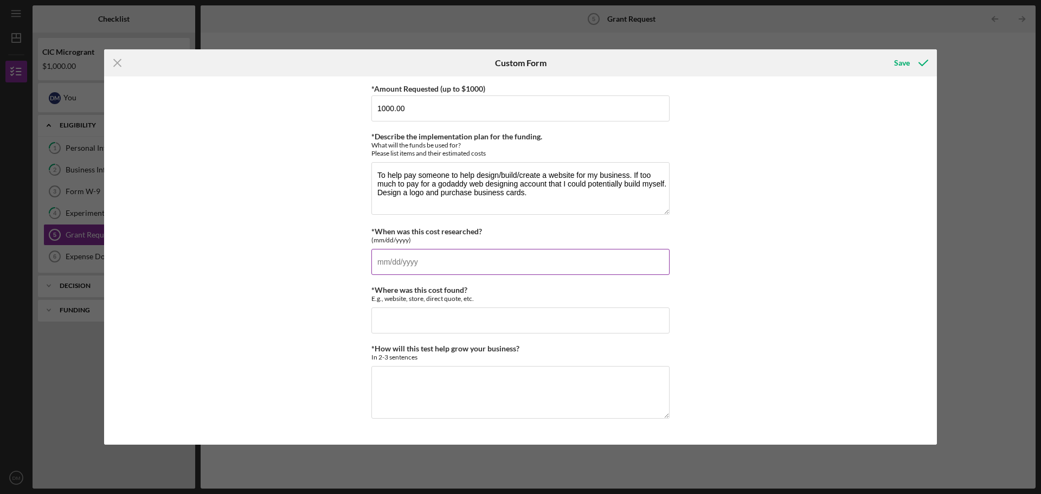
click at [480, 266] on input "*When was this cost researched?" at bounding box center [520, 262] width 298 height 26
type input "[DATE]"
click at [439, 322] on input "*Where was this cost found?" at bounding box center [520, 320] width 298 height 26
type input "W"
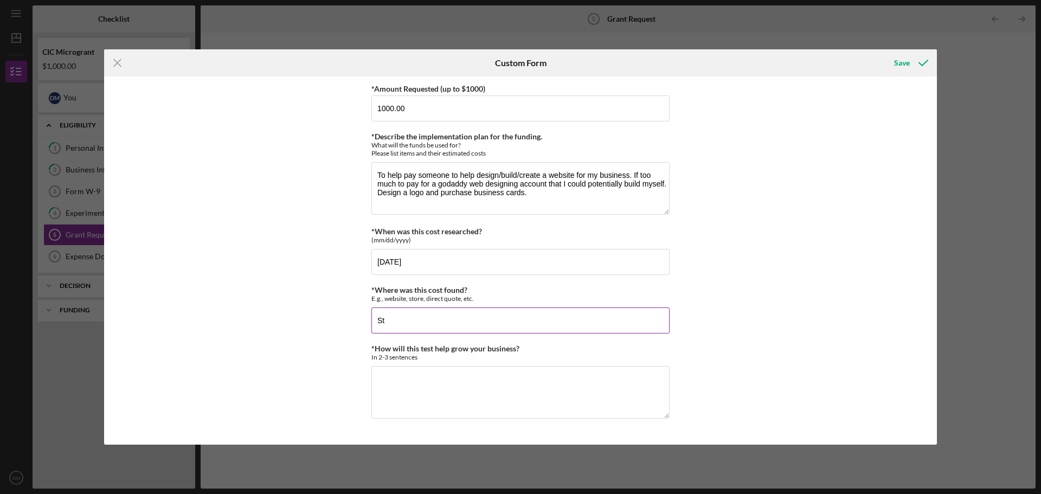
type input "S"
type input "Canva, Vista Print, Godaddy, Staples (flyers"
click at [546, 191] on textarea "To help pay someone to help design/build/create a website for my business. If t…" at bounding box center [520, 188] width 298 height 52
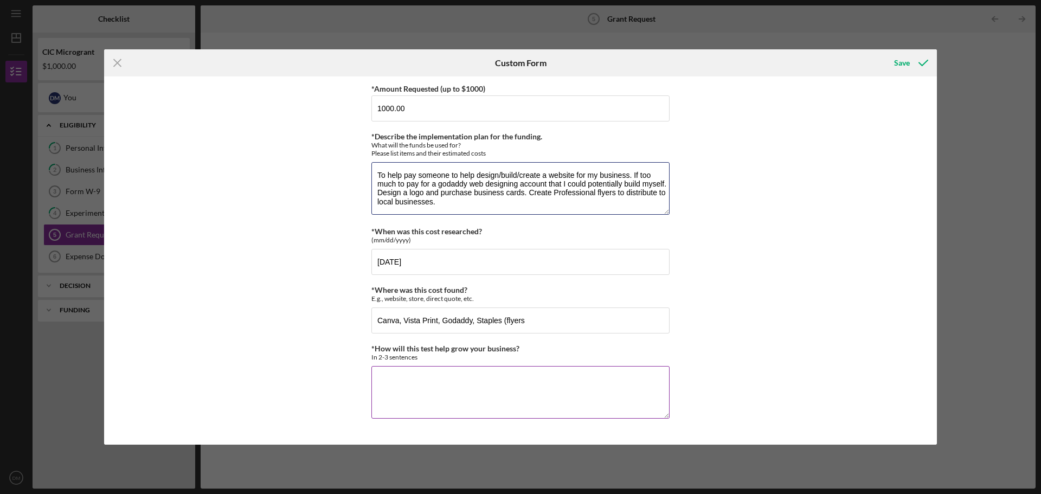
type textarea "To help pay someone to help design/build/create a website for my business. If t…"
click at [431, 380] on textarea "*How will this test help grow your business?" at bounding box center [520, 392] width 298 height 52
type textarea "I"
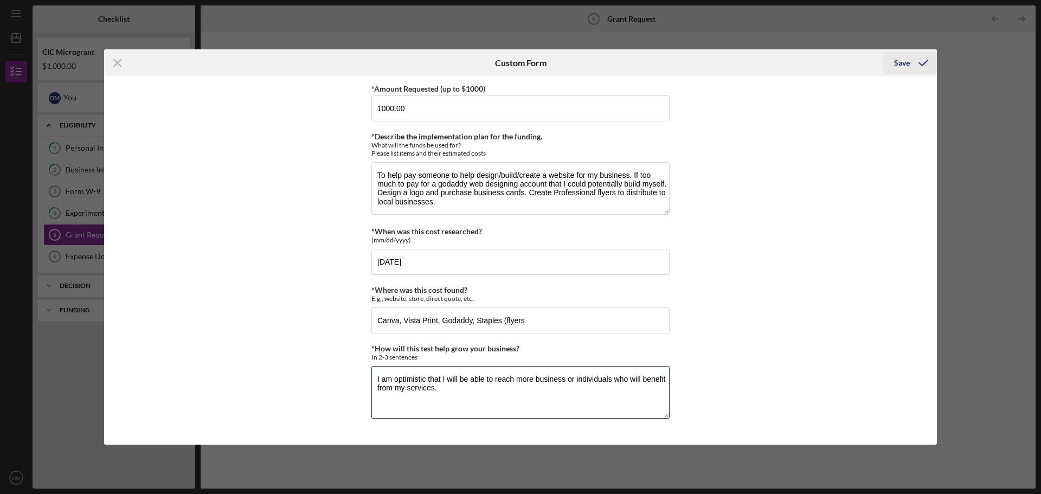
type textarea "I am optimistic that I will be able to reach more business or individuals who w…"
click at [899, 59] on div "Save" at bounding box center [902, 63] width 16 height 22
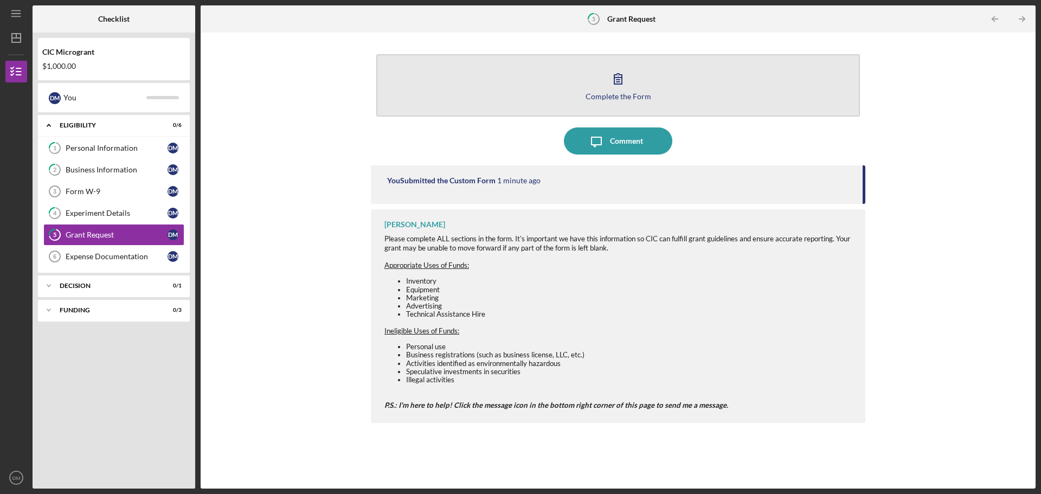
click at [626, 98] on div "Complete the Form" at bounding box center [619, 96] width 66 height 8
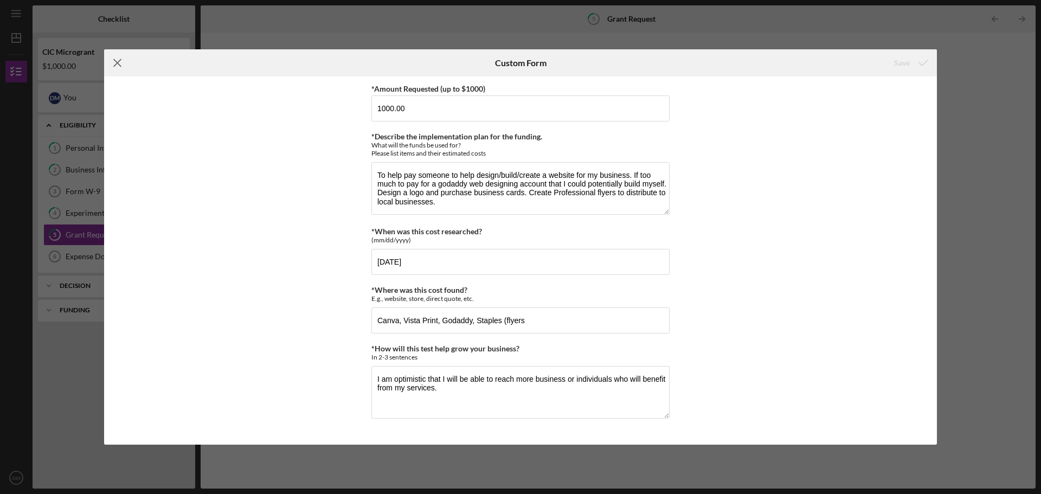
click at [113, 67] on icon "Icon/Menu Close" at bounding box center [117, 62] width 27 height 27
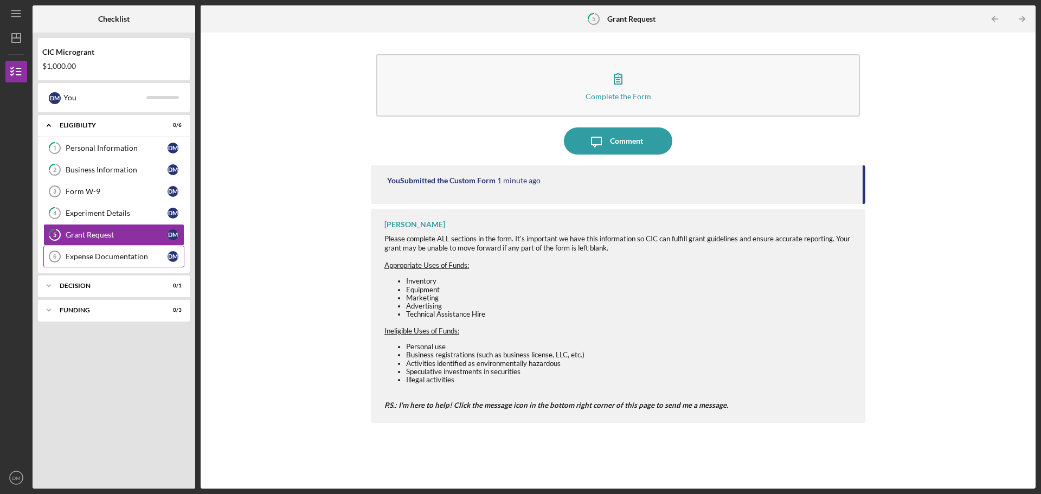
click at [106, 258] on div "Expense Documentation" at bounding box center [117, 256] width 102 height 9
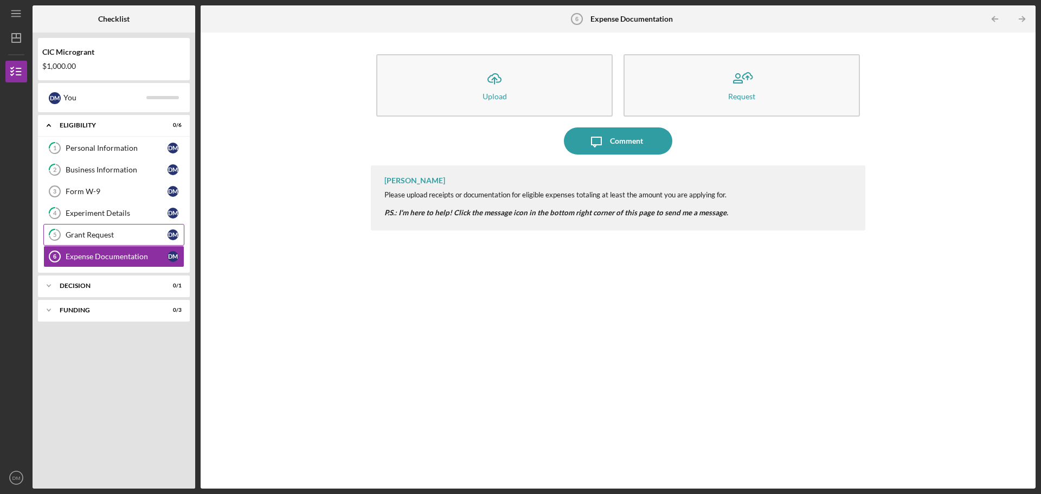
click at [121, 230] on link "5 Grant Request [PERSON_NAME]" at bounding box center [113, 235] width 141 height 22
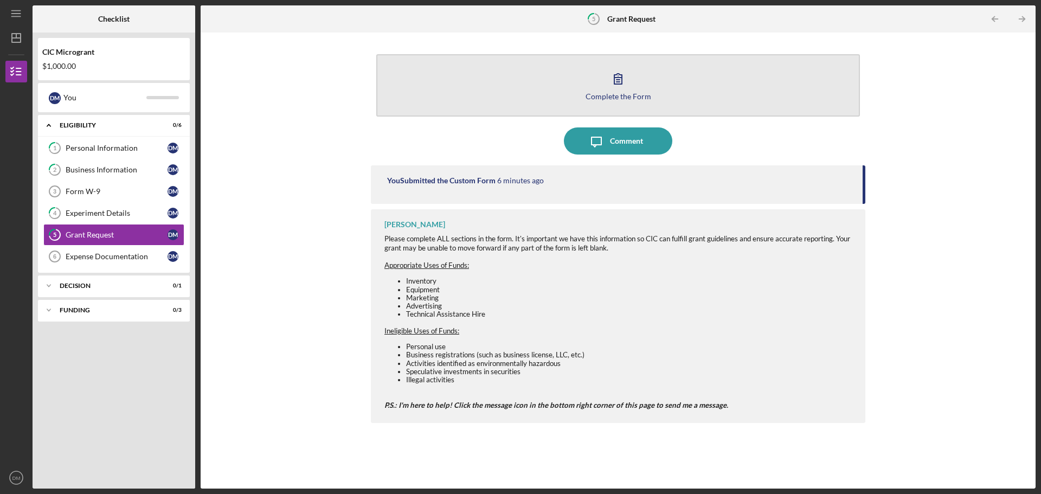
click at [617, 97] on div "Complete the Form" at bounding box center [619, 96] width 66 height 8
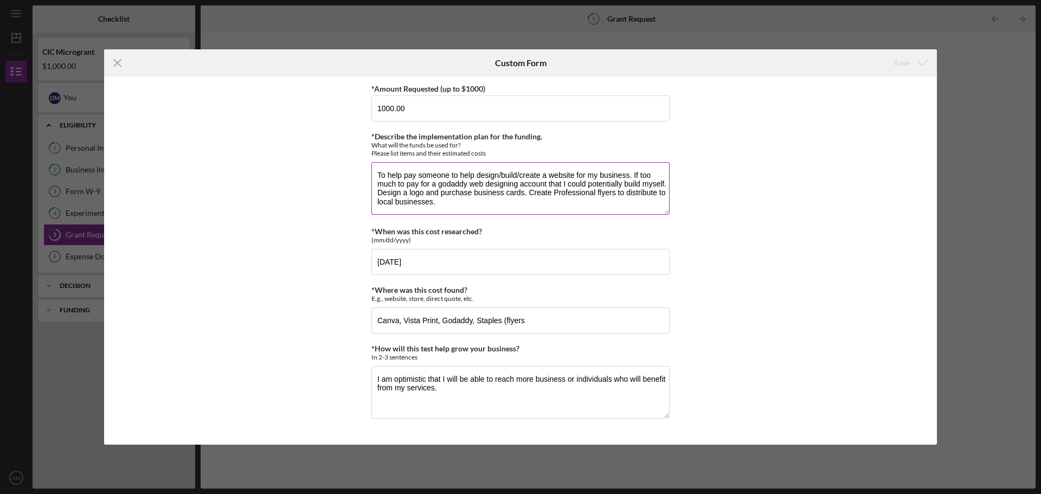
click at [467, 207] on textarea "To help pay someone to help design/build/create a website for my business. If t…" at bounding box center [520, 188] width 298 height 52
type textarea "To help pay someone to help design/build/create a website for my business. If t…"
click at [894, 61] on button "Save" at bounding box center [910, 63] width 54 height 22
